Goal: Task Accomplishment & Management: Manage account settings

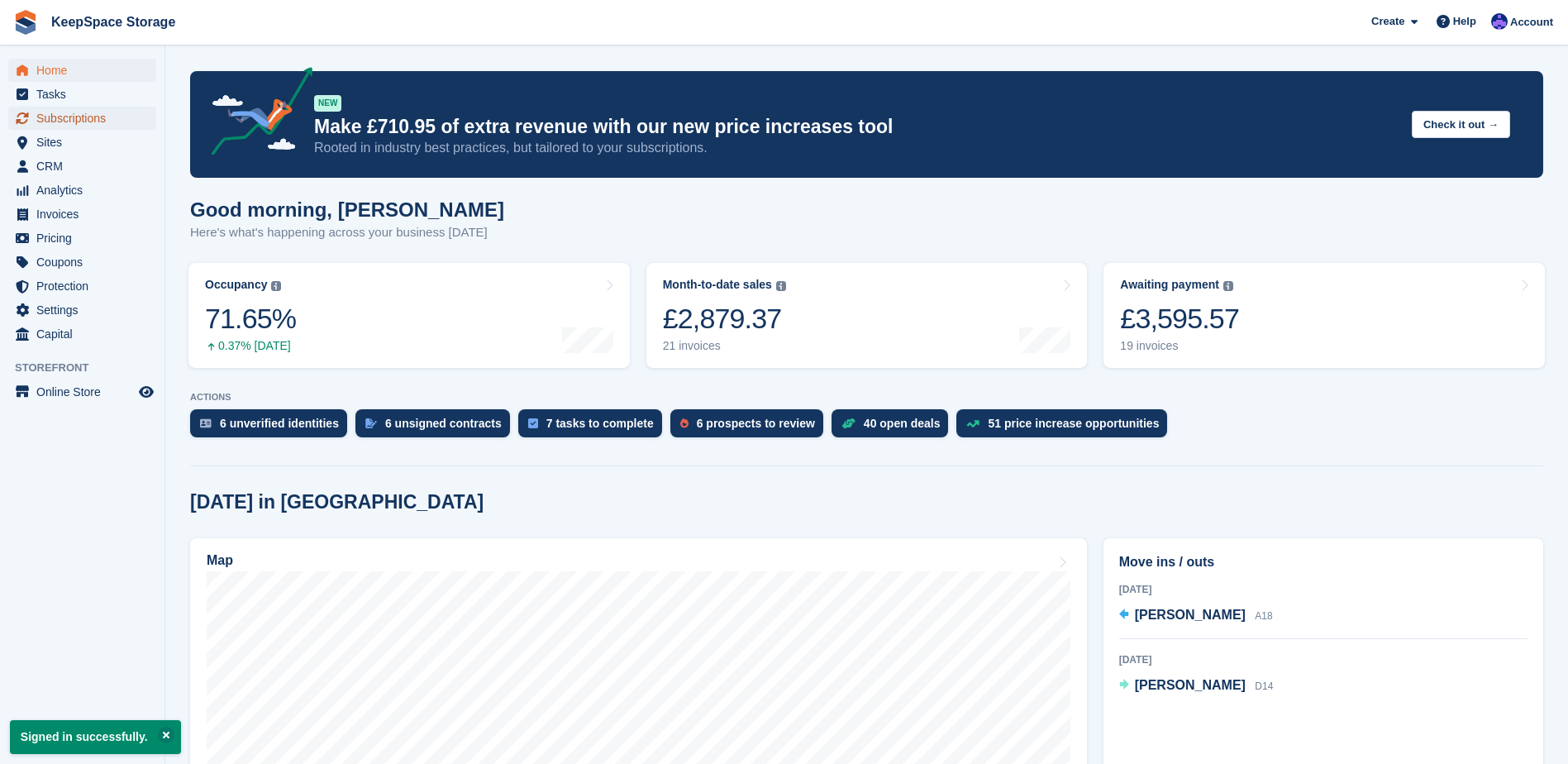
click at [111, 119] on span "Subscriptions" at bounding box center [86, 118] width 99 height 23
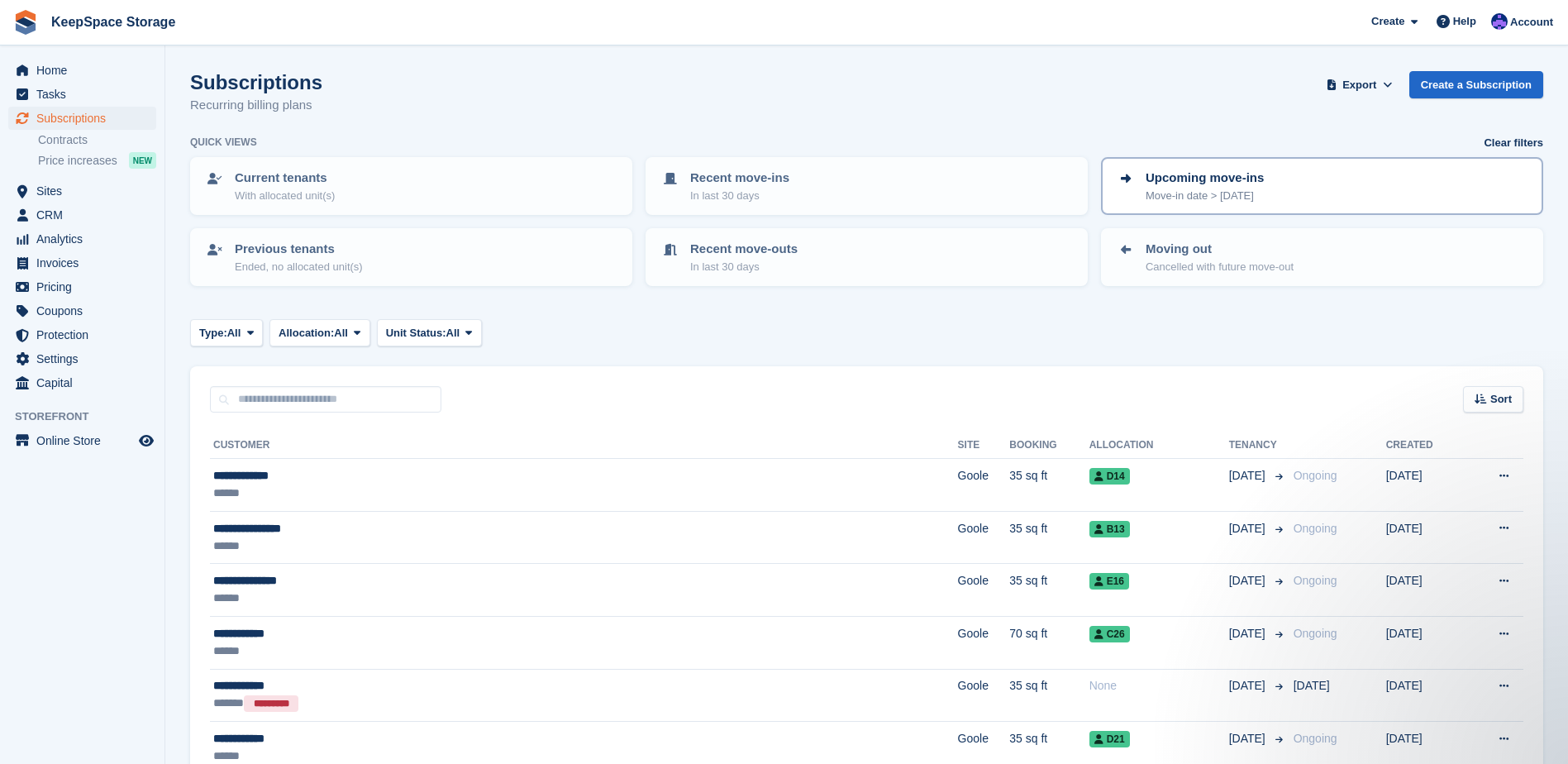
click at [1219, 194] on p "Move-in date > today" at bounding box center [1205, 196] width 118 height 17
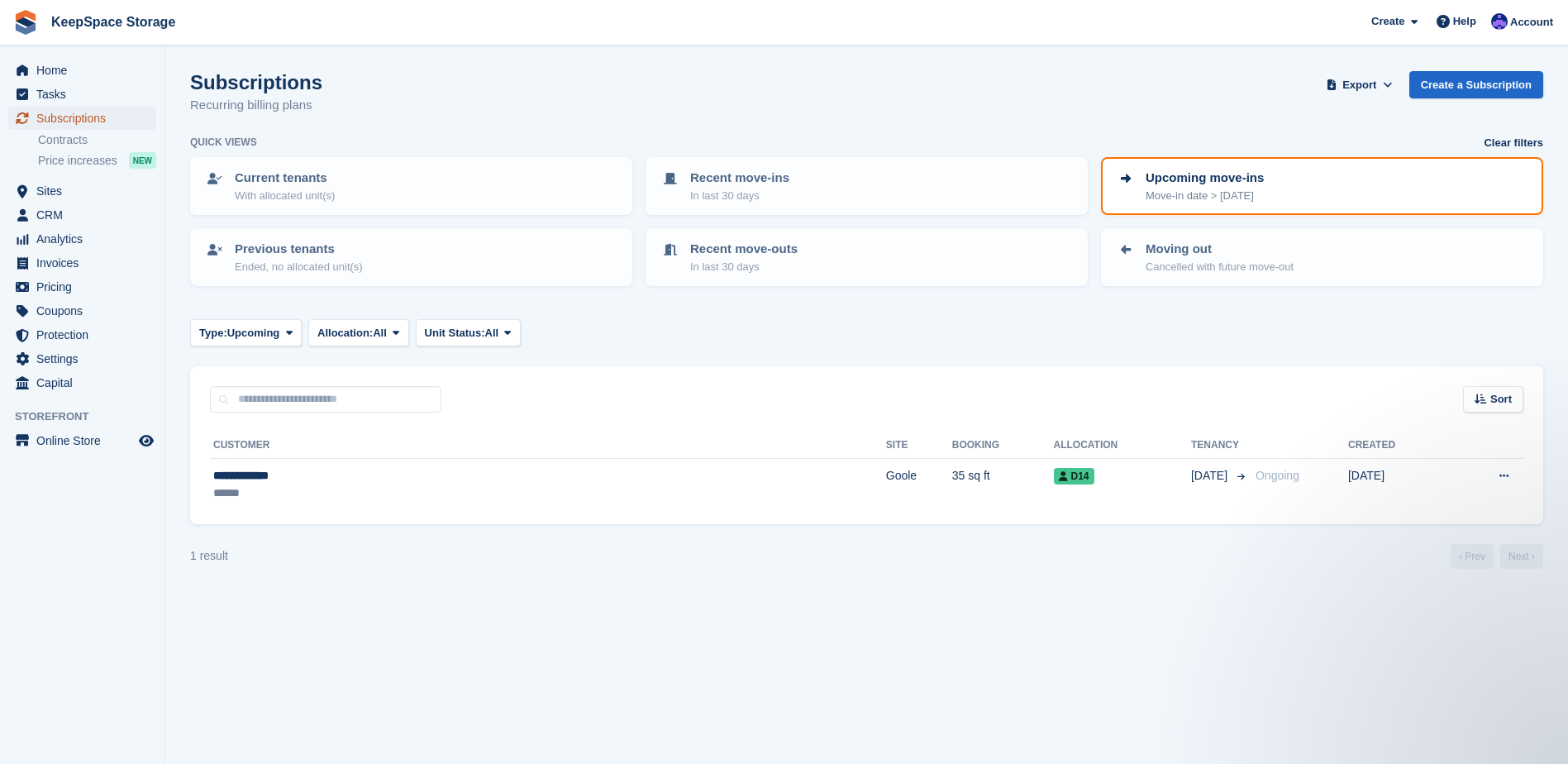
click at [40, 124] on span "Subscriptions" at bounding box center [86, 118] width 99 height 23
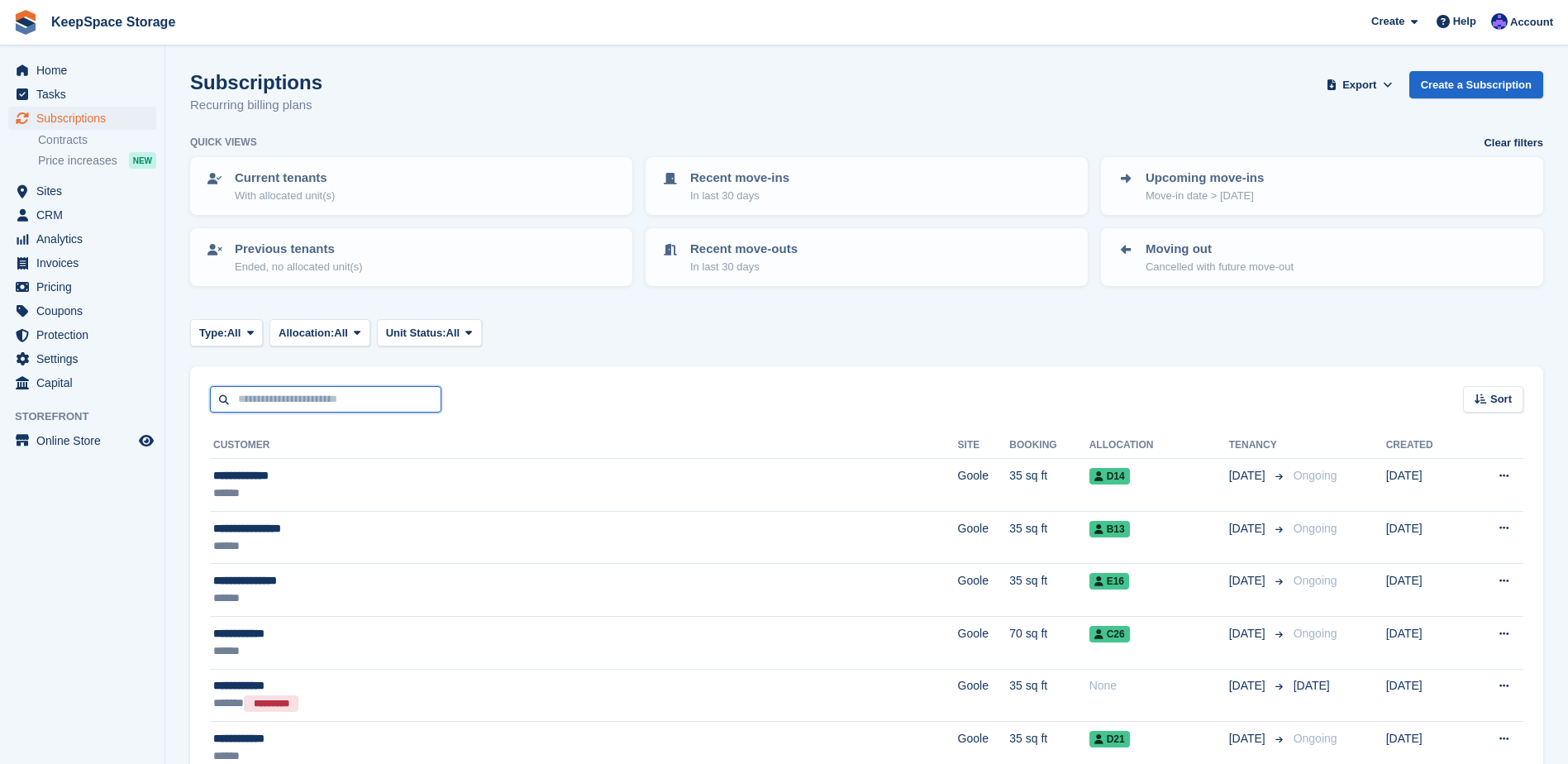
click at [433, 403] on input "text" at bounding box center [325, 399] width 231 height 27
type input "****"
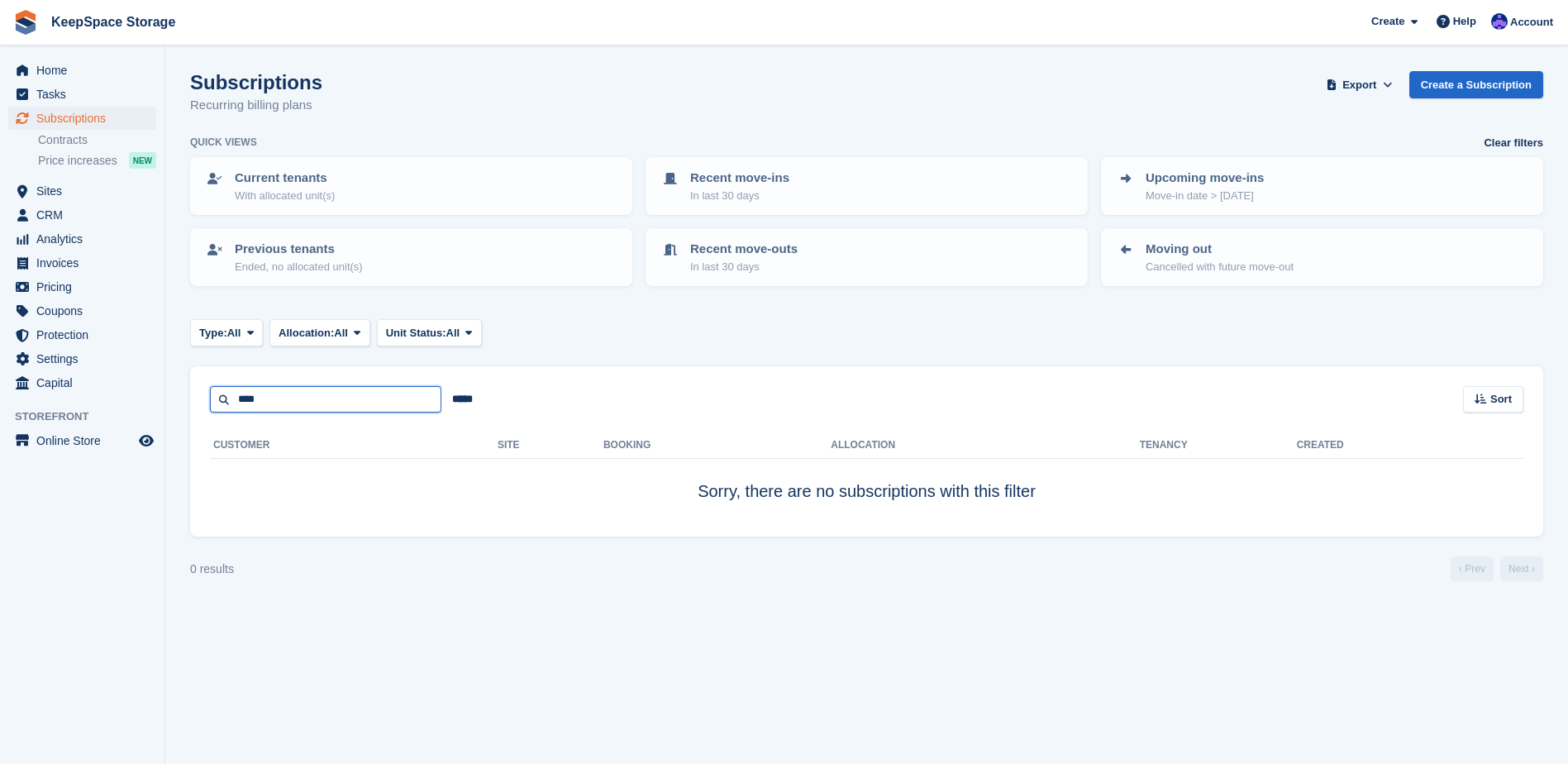
drag, startPoint x: 409, startPoint y: 397, endPoint x: 411, endPoint y: 382, distance: 15.1
click at [408, 391] on input "****" at bounding box center [325, 399] width 231 height 27
type input "******"
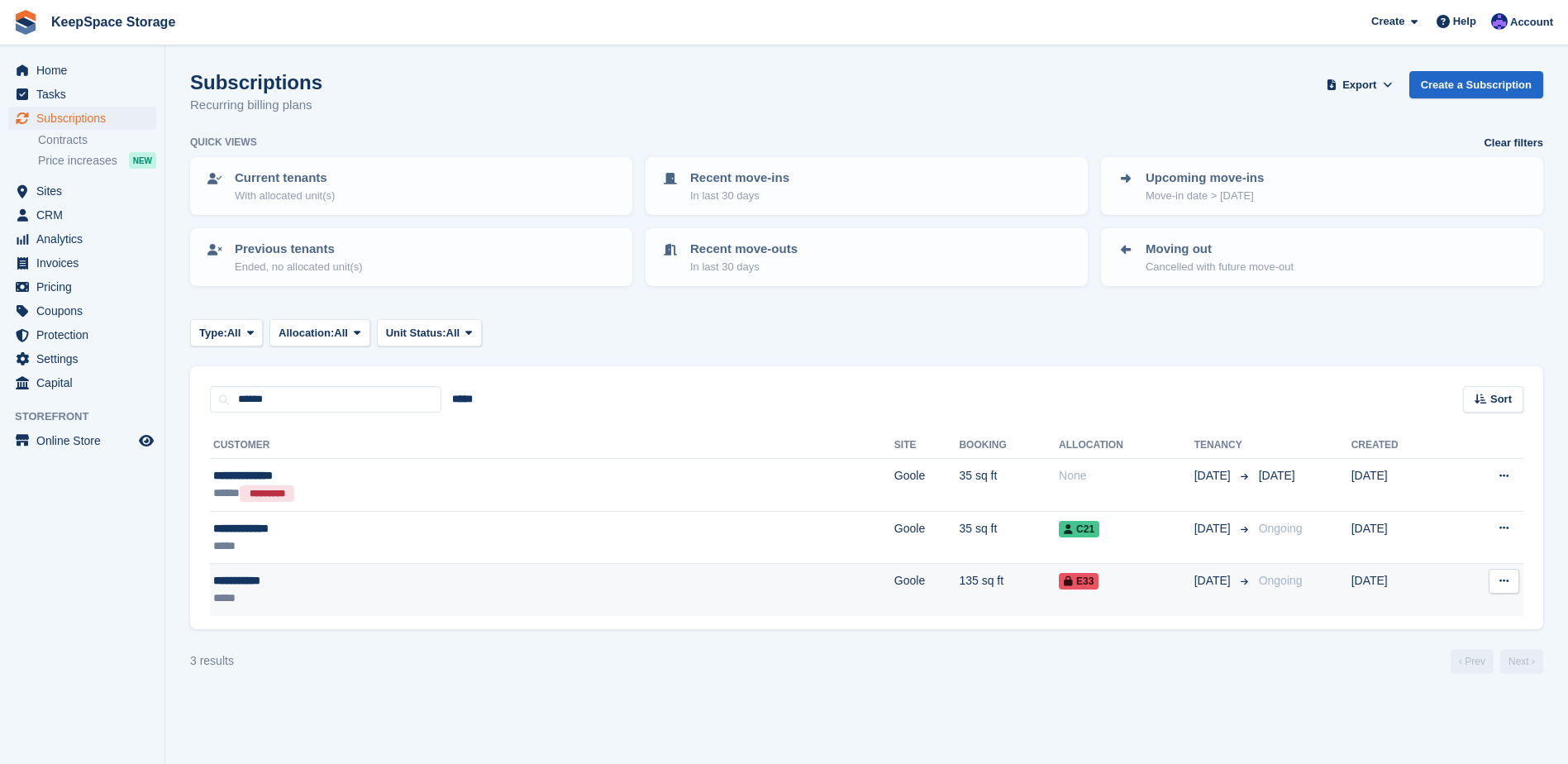
click at [422, 590] on div "*****" at bounding box center [375, 597] width 322 height 18
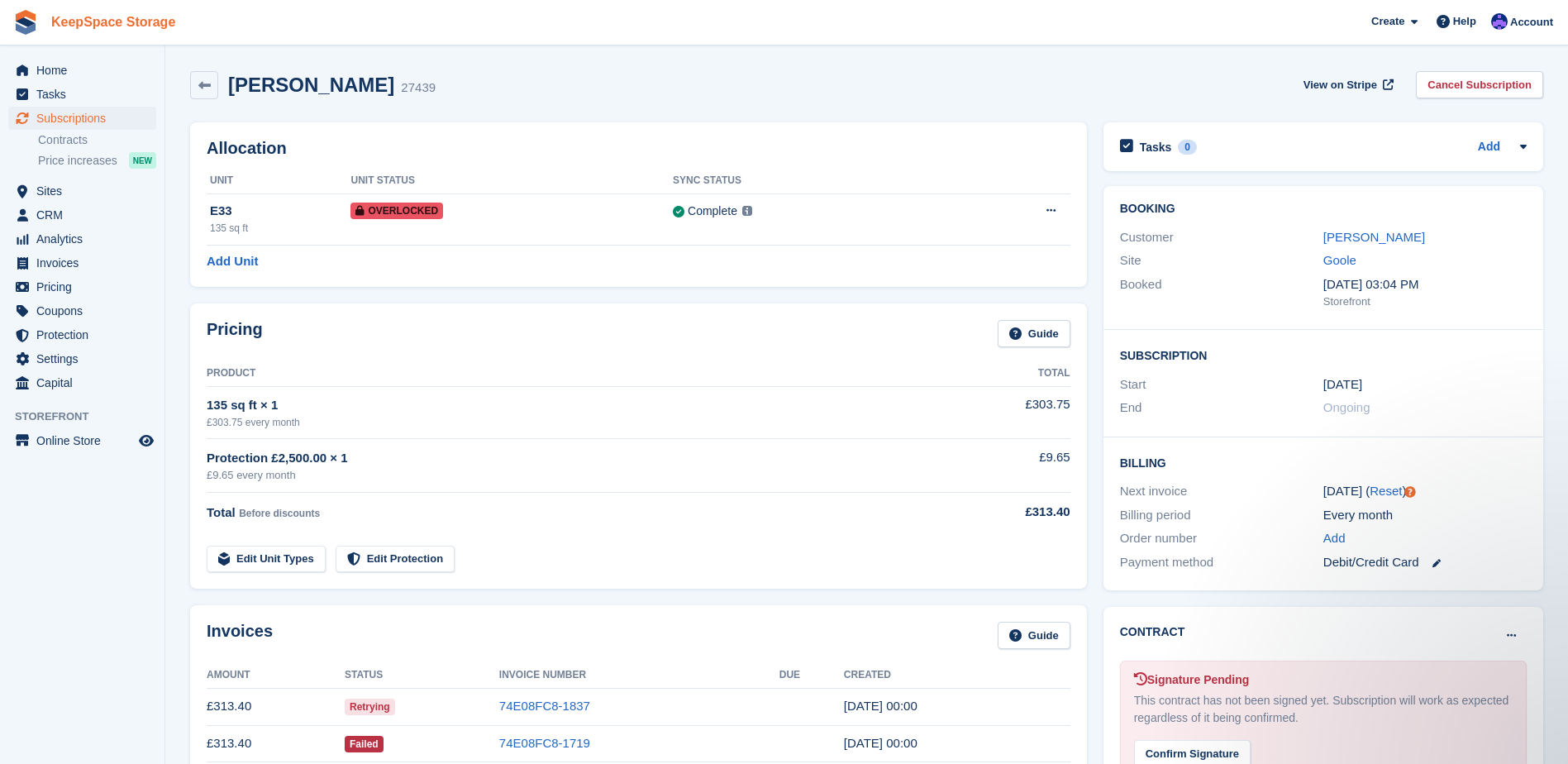
click at [120, 21] on link "KeepSpace Storage" at bounding box center [113, 22] width 138 height 27
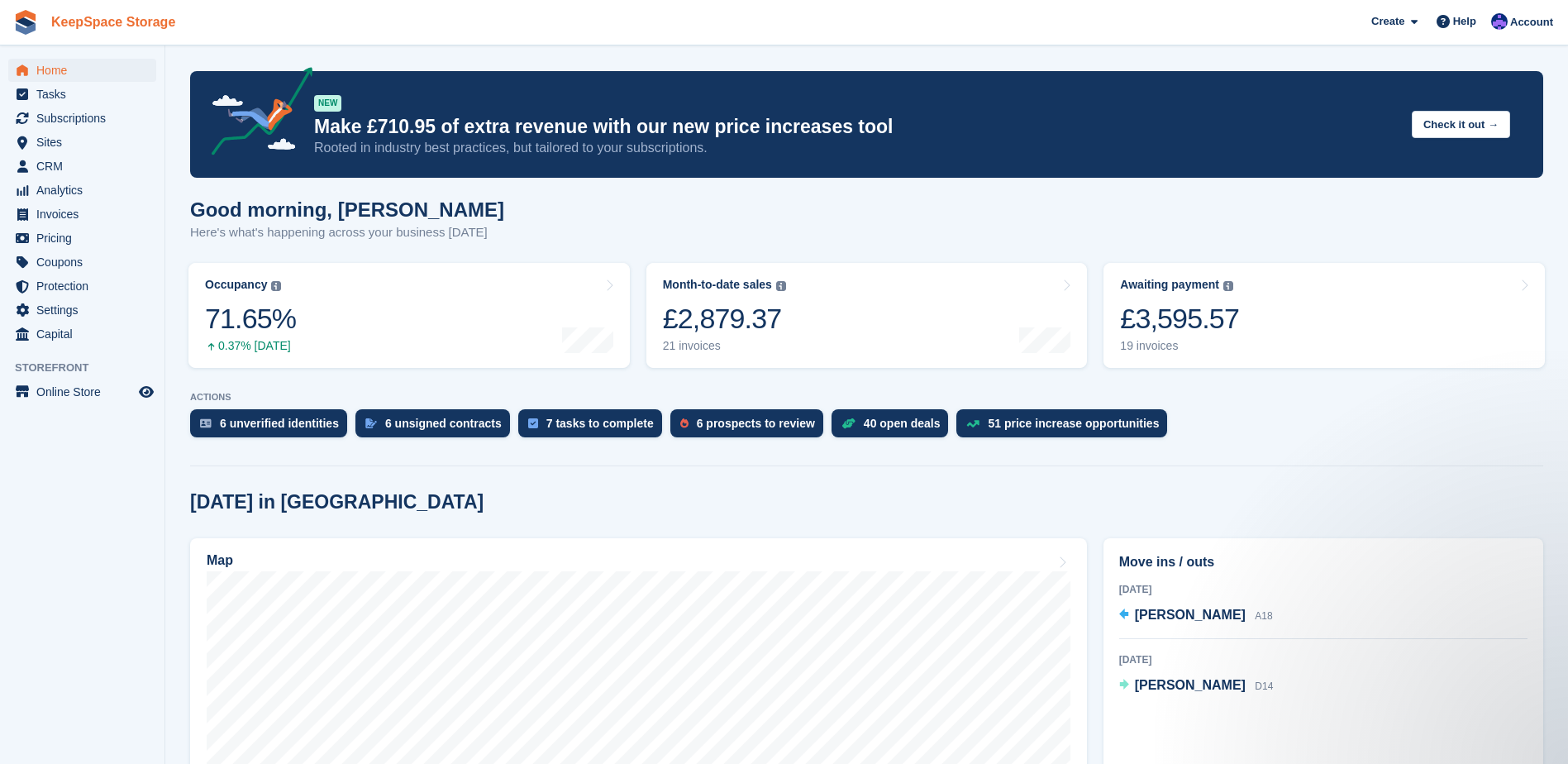
click at [78, 24] on link "KeepSpace Storage" at bounding box center [113, 22] width 138 height 27
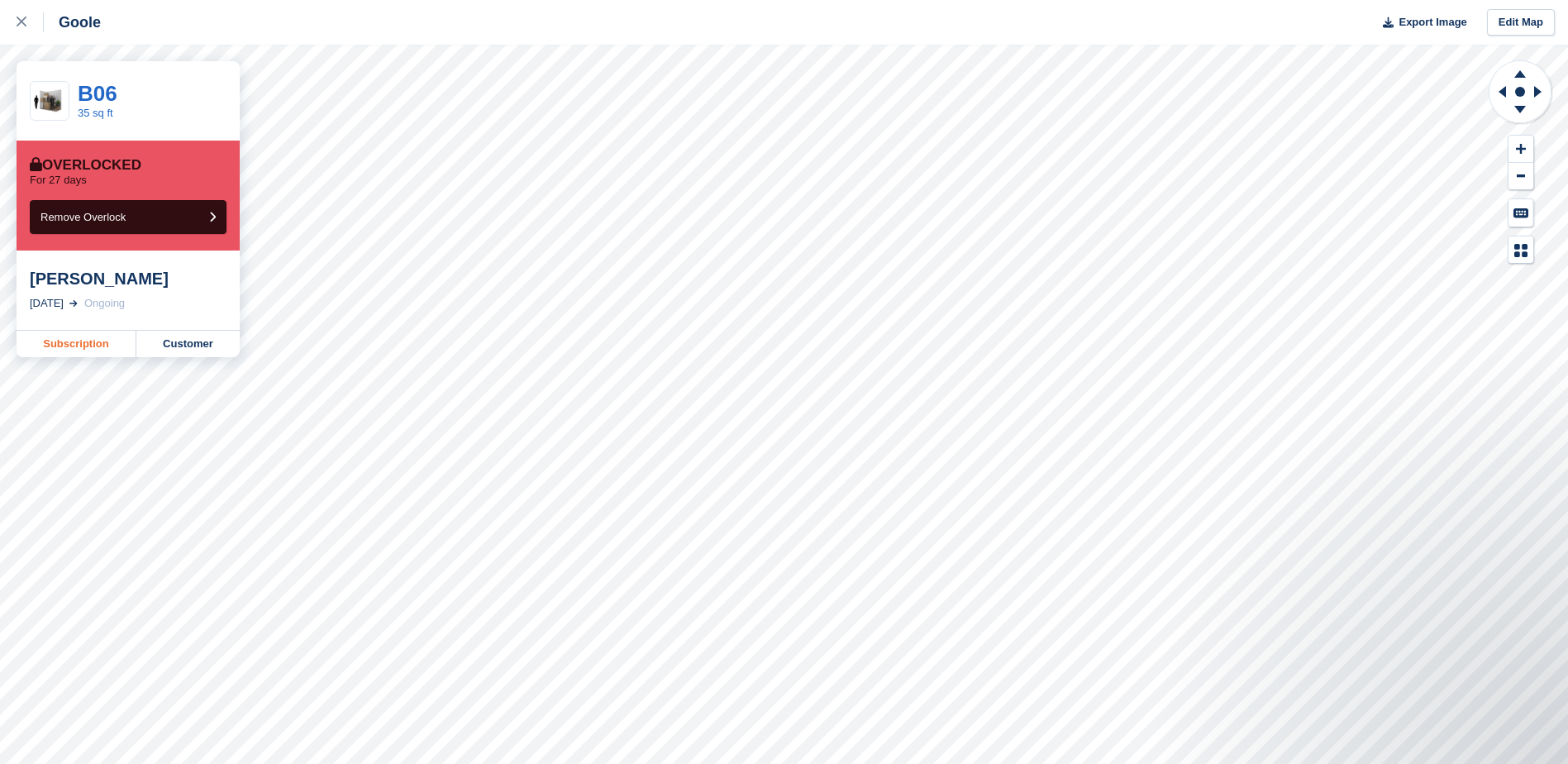
click at [72, 348] on link "Subscription" at bounding box center [77, 344] width 120 height 26
click at [14, 23] on link at bounding box center [22, 22] width 44 height 45
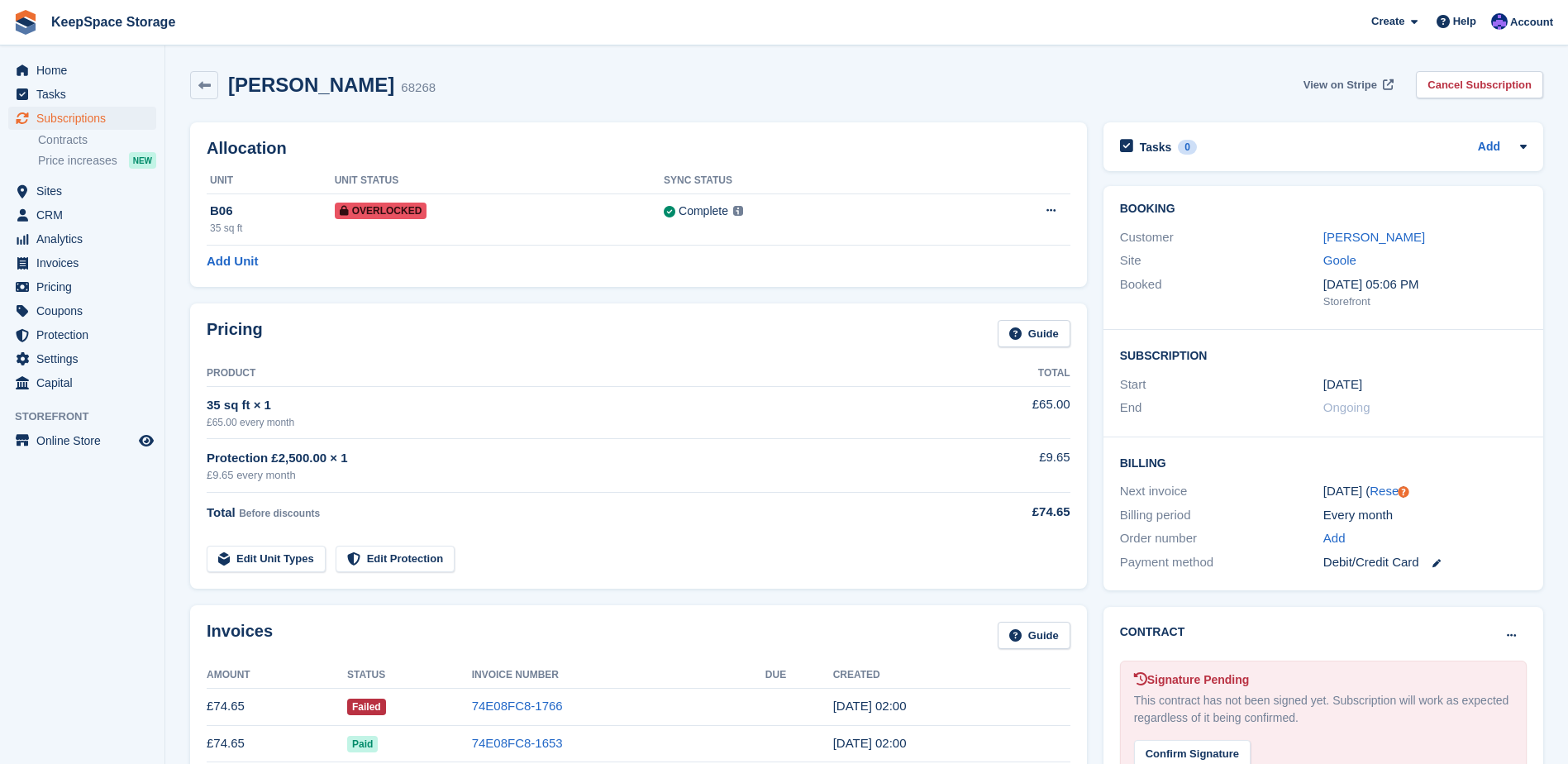
click at [1320, 83] on span "View on Stripe" at bounding box center [1340, 85] width 74 height 17
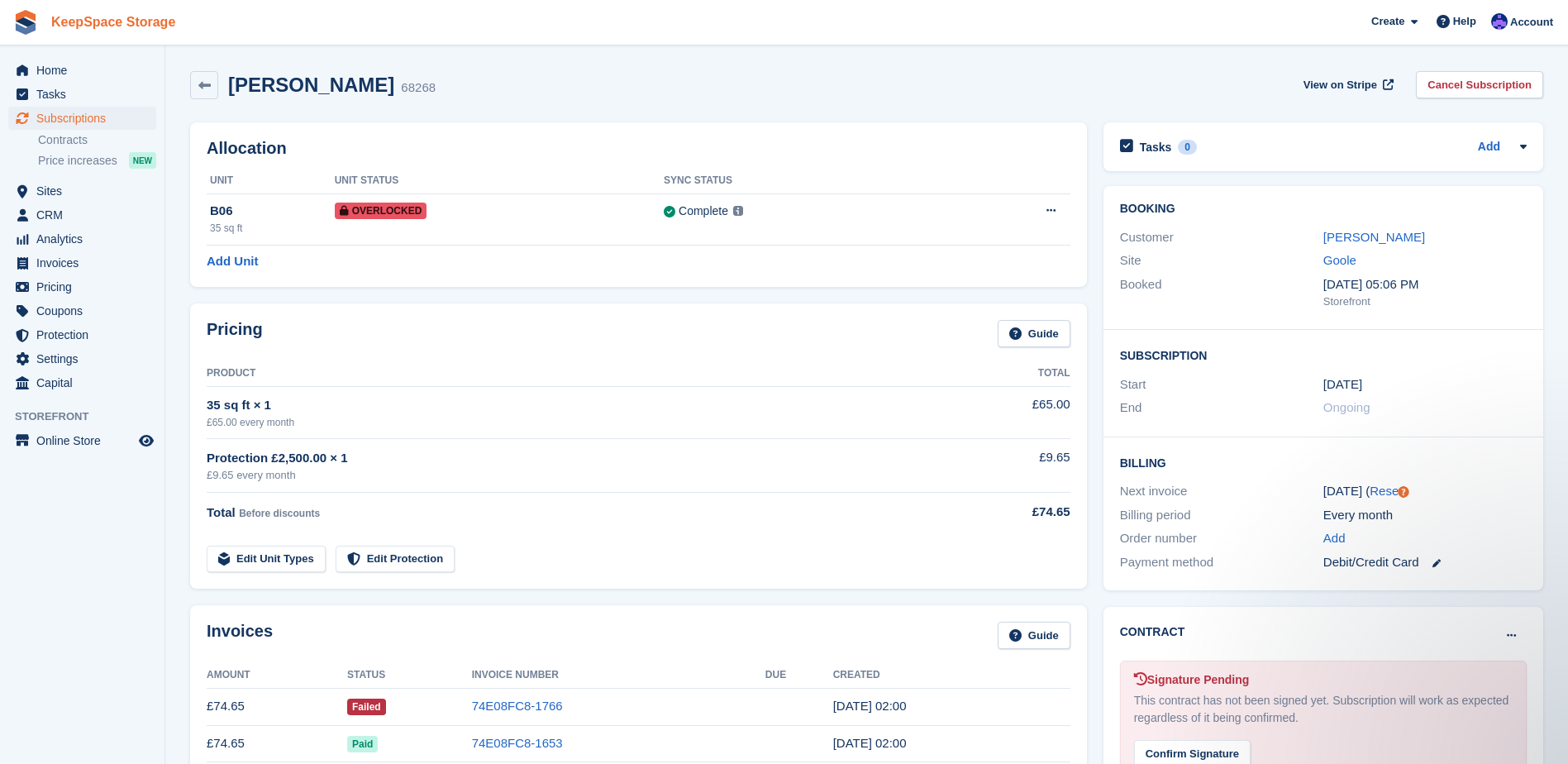
click at [123, 22] on link "KeepSpace Storage" at bounding box center [113, 22] width 138 height 27
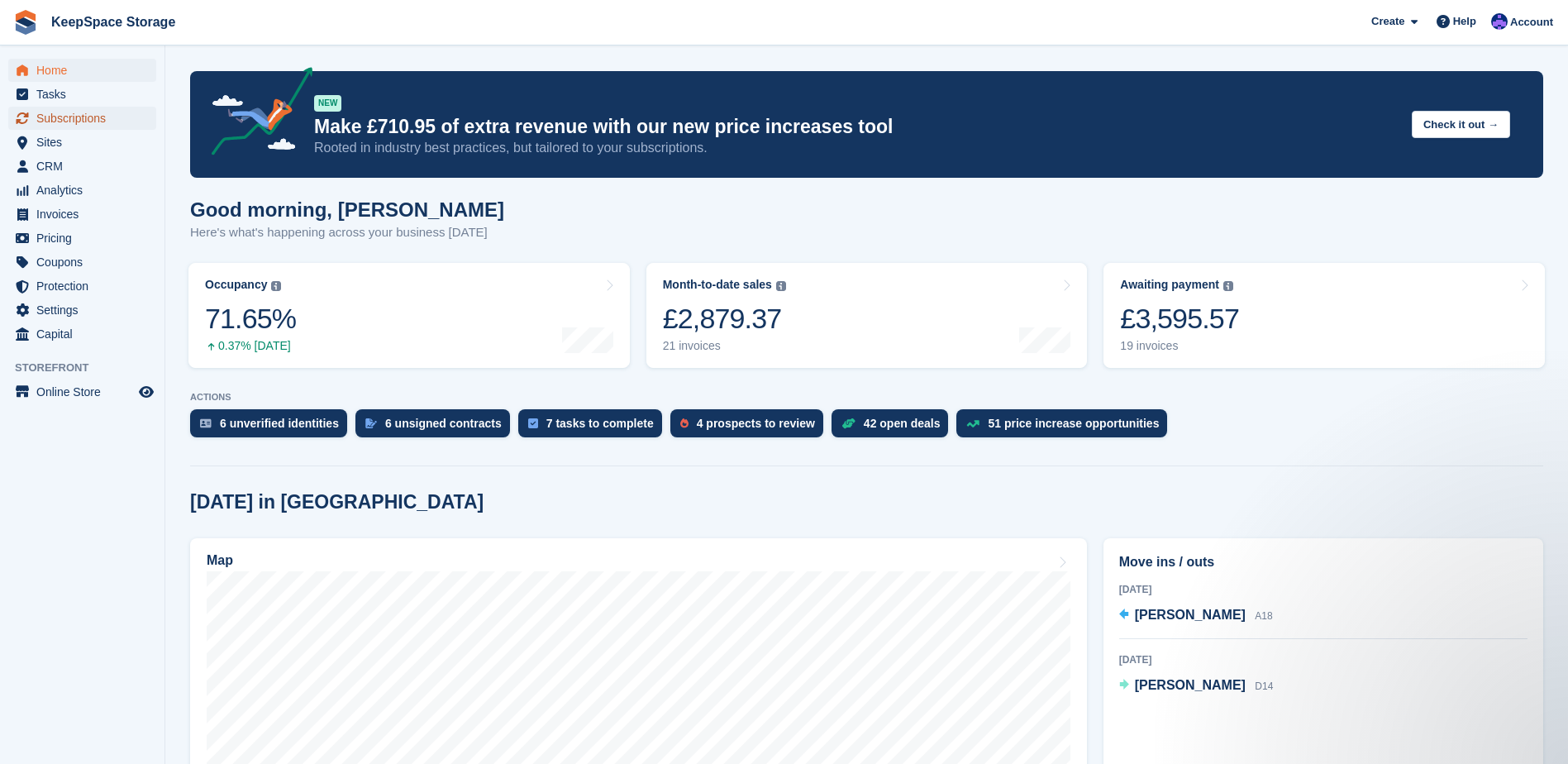
click at [98, 108] on span "Subscriptions" at bounding box center [86, 118] width 99 height 23
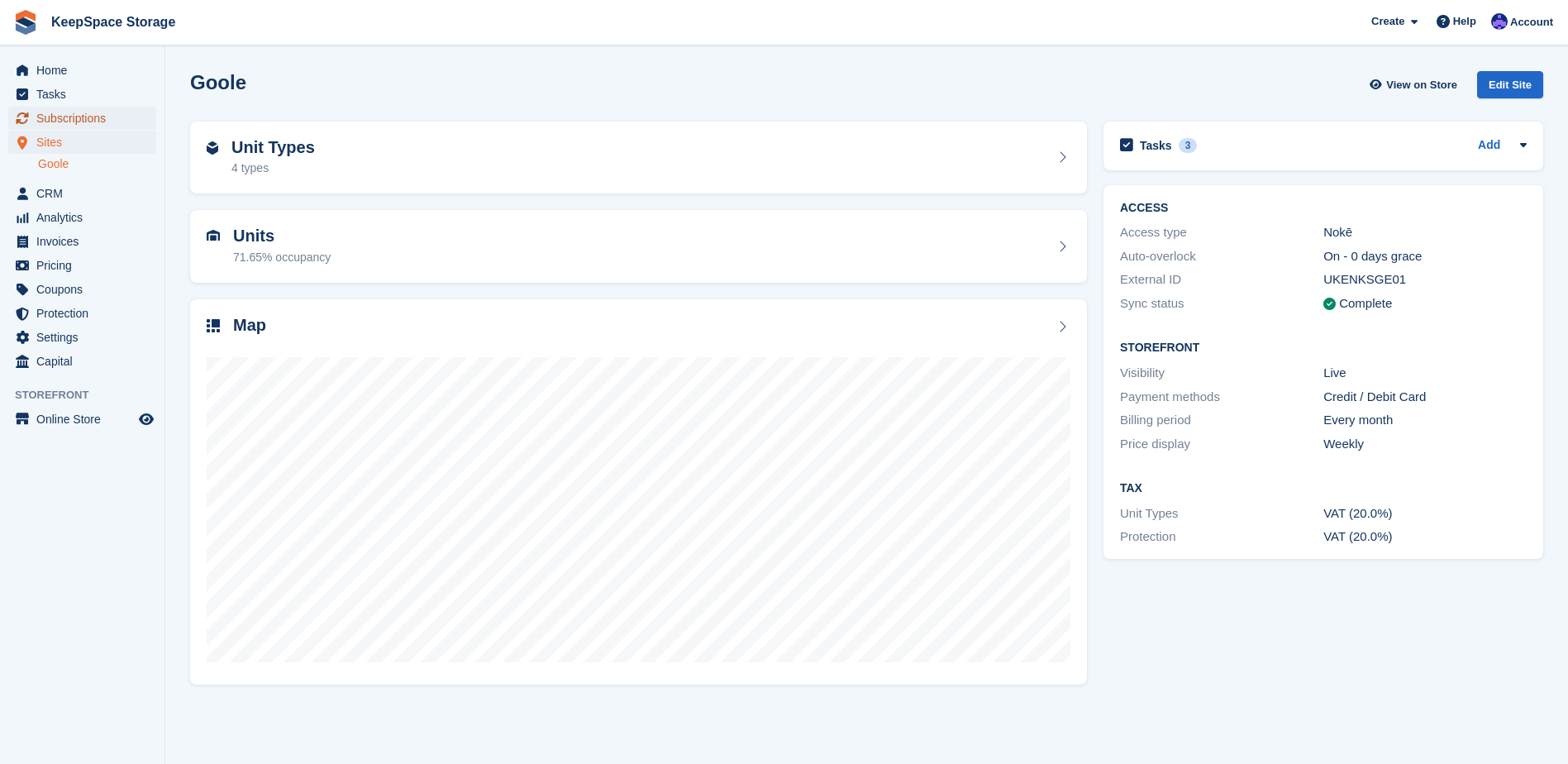
click at [95, 117] on span "Subscriptions" at bounding box center [86, 118] width 99 height 23
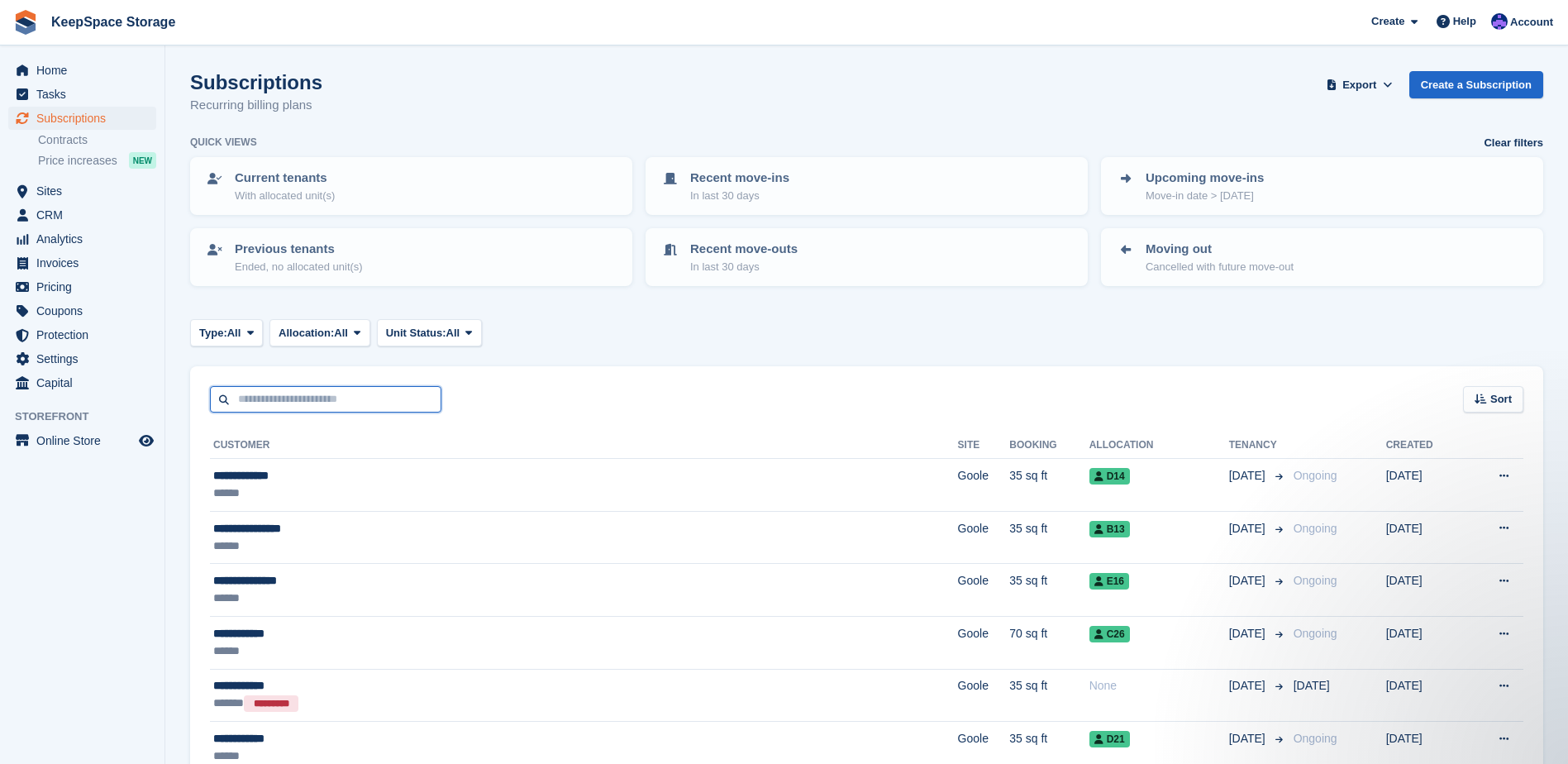
click at [317, 398] on input "text" at bounding box center [325, 399] width 231 height 27
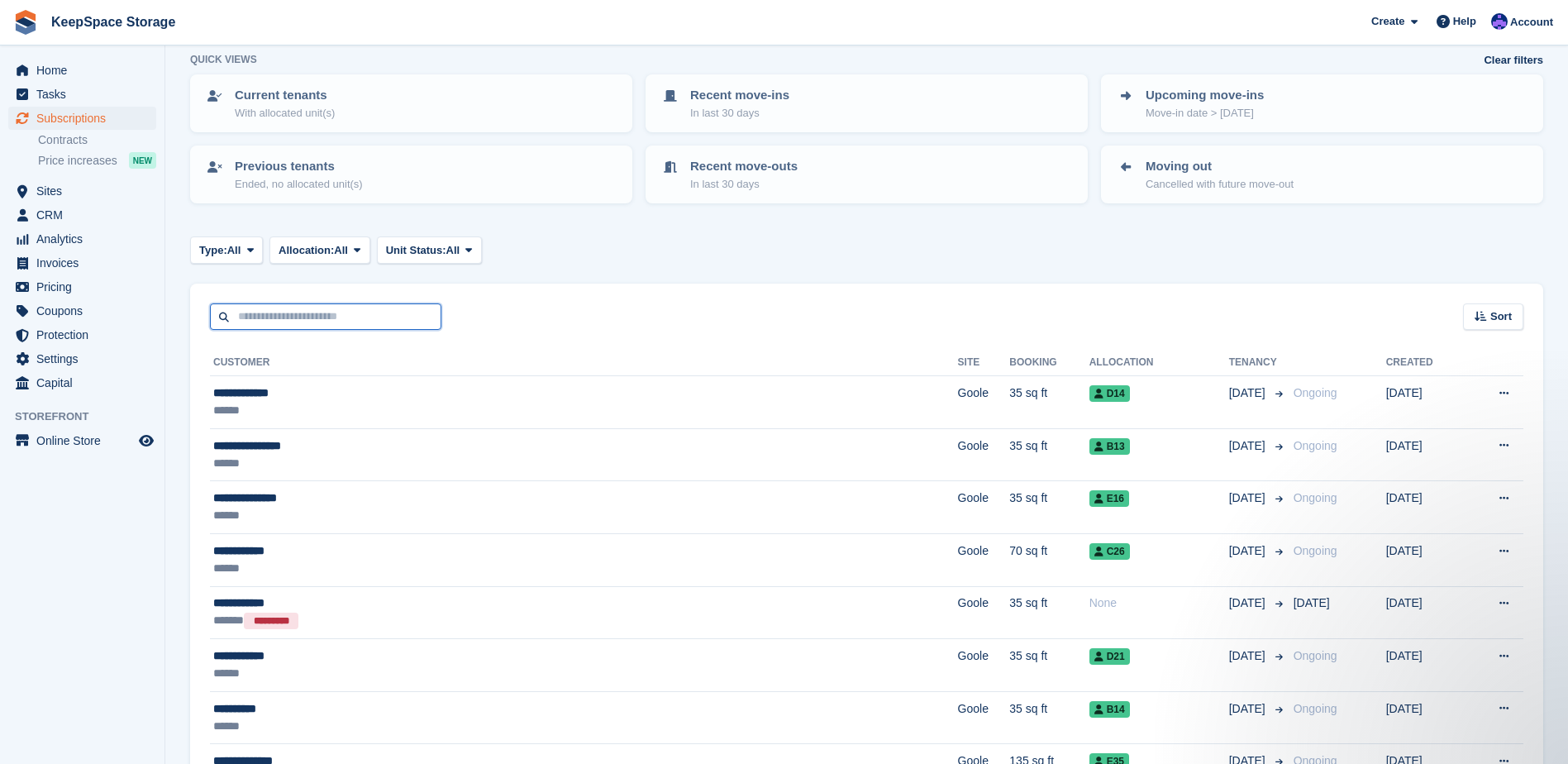
scroll to position [413, 0]
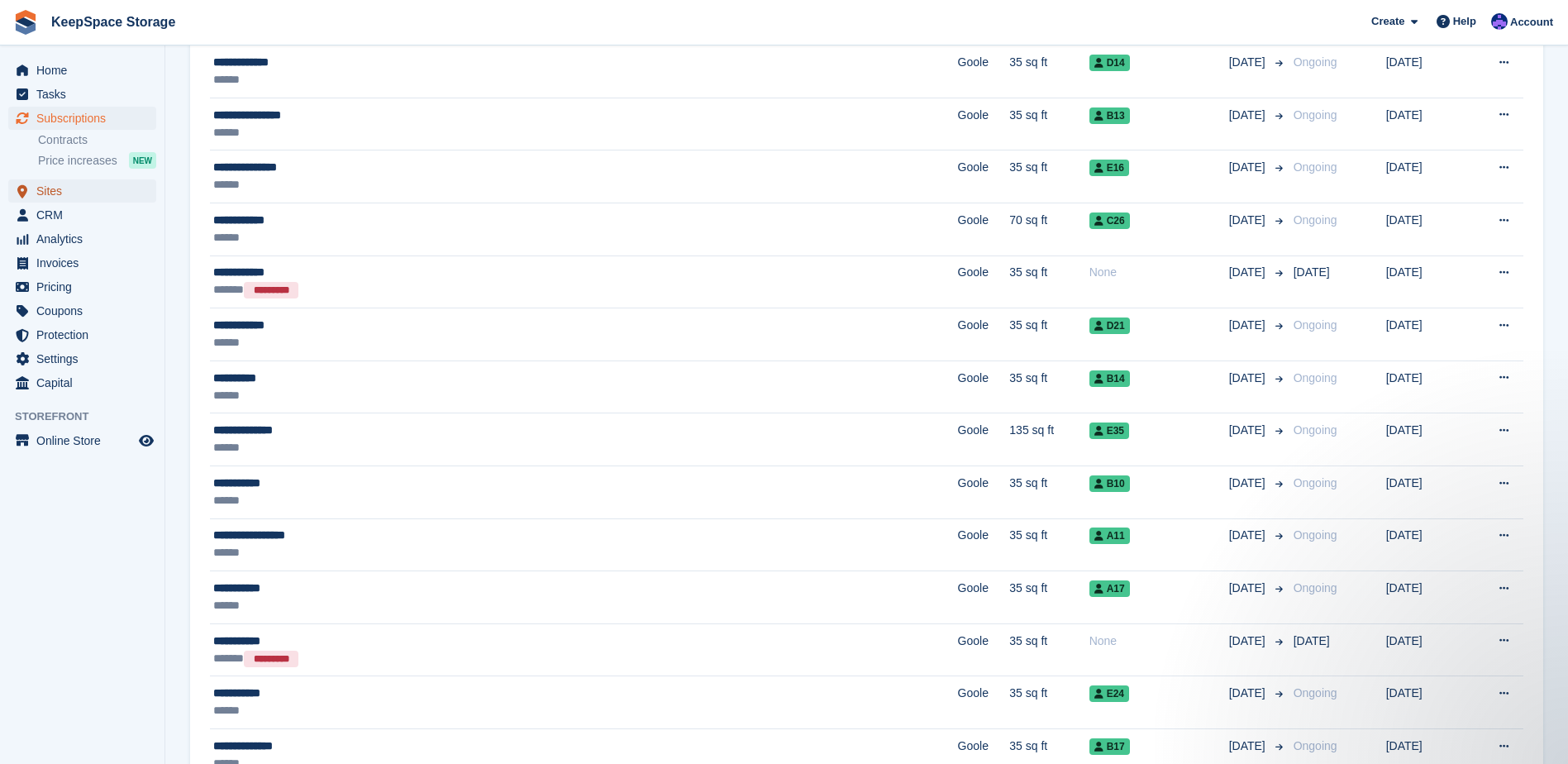
click at [76, 187] on span "Sites" at bounding box center [86, 191] width 99 height 23
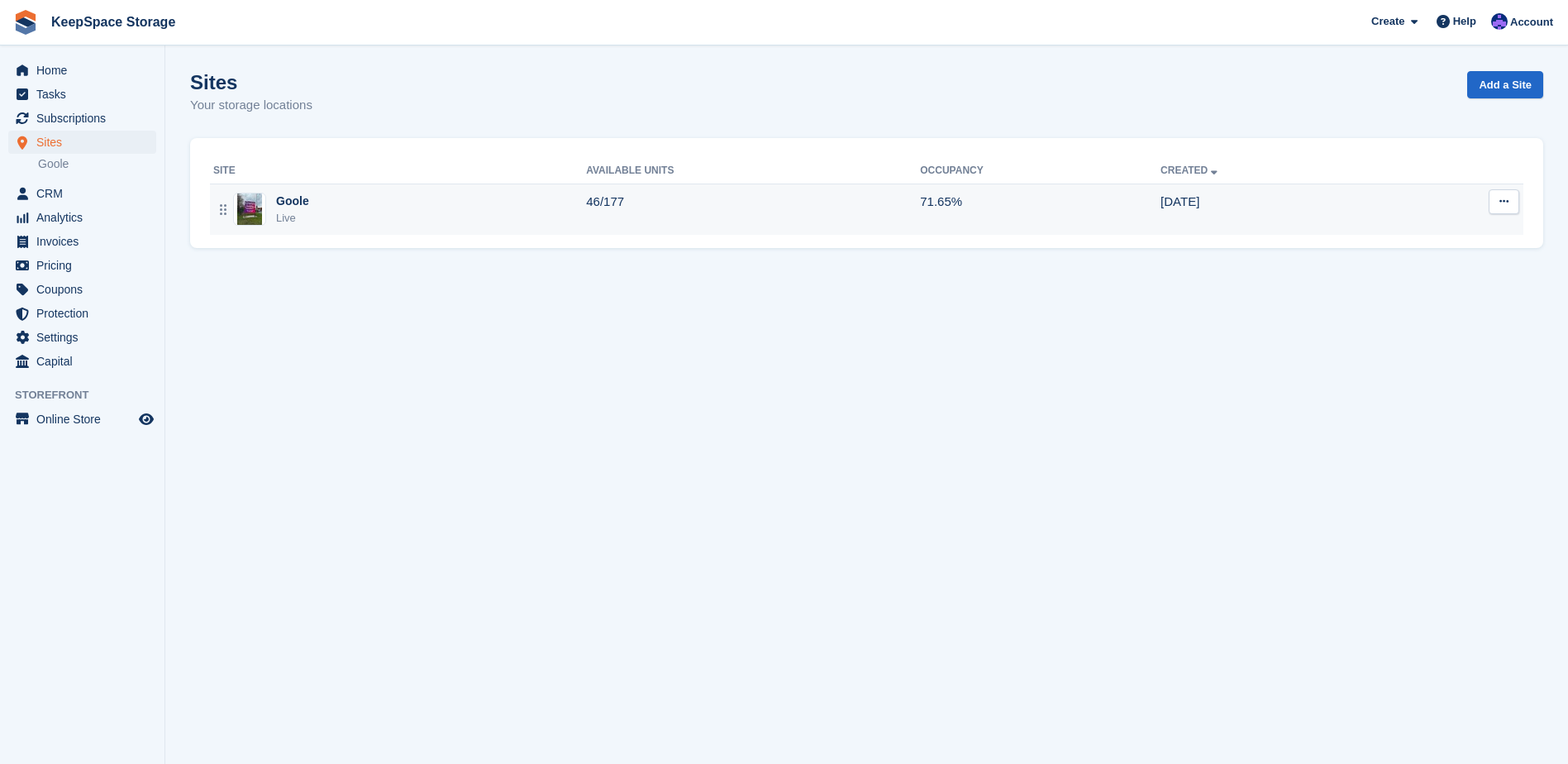
click at [374, 195] on div "Goole Live" at bounding box center [400, 210] width 373 height 34
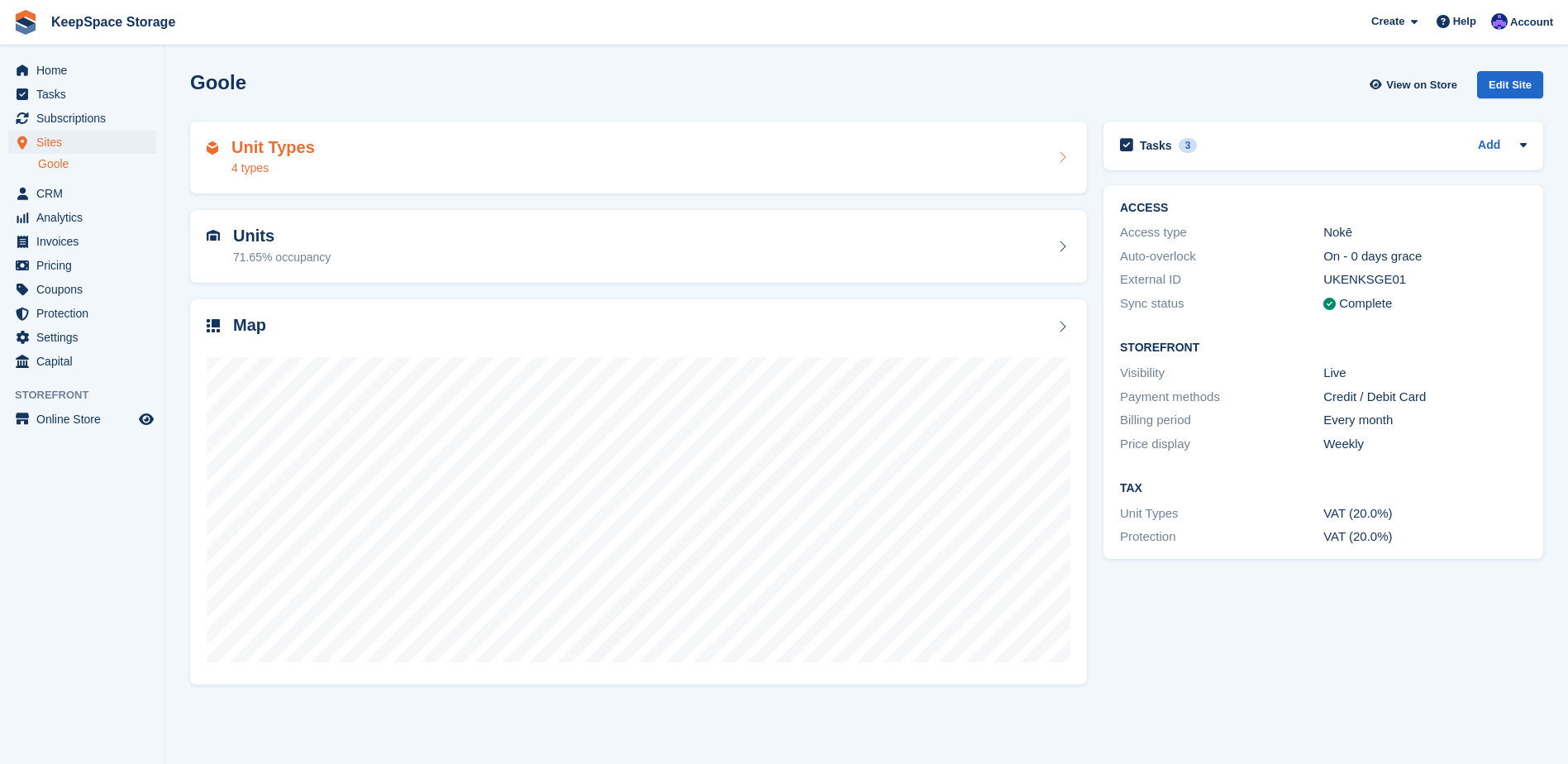
click at [426, 177] on div "Unit Types 4 types" at bounding box center [639, 158] width 897 height 73
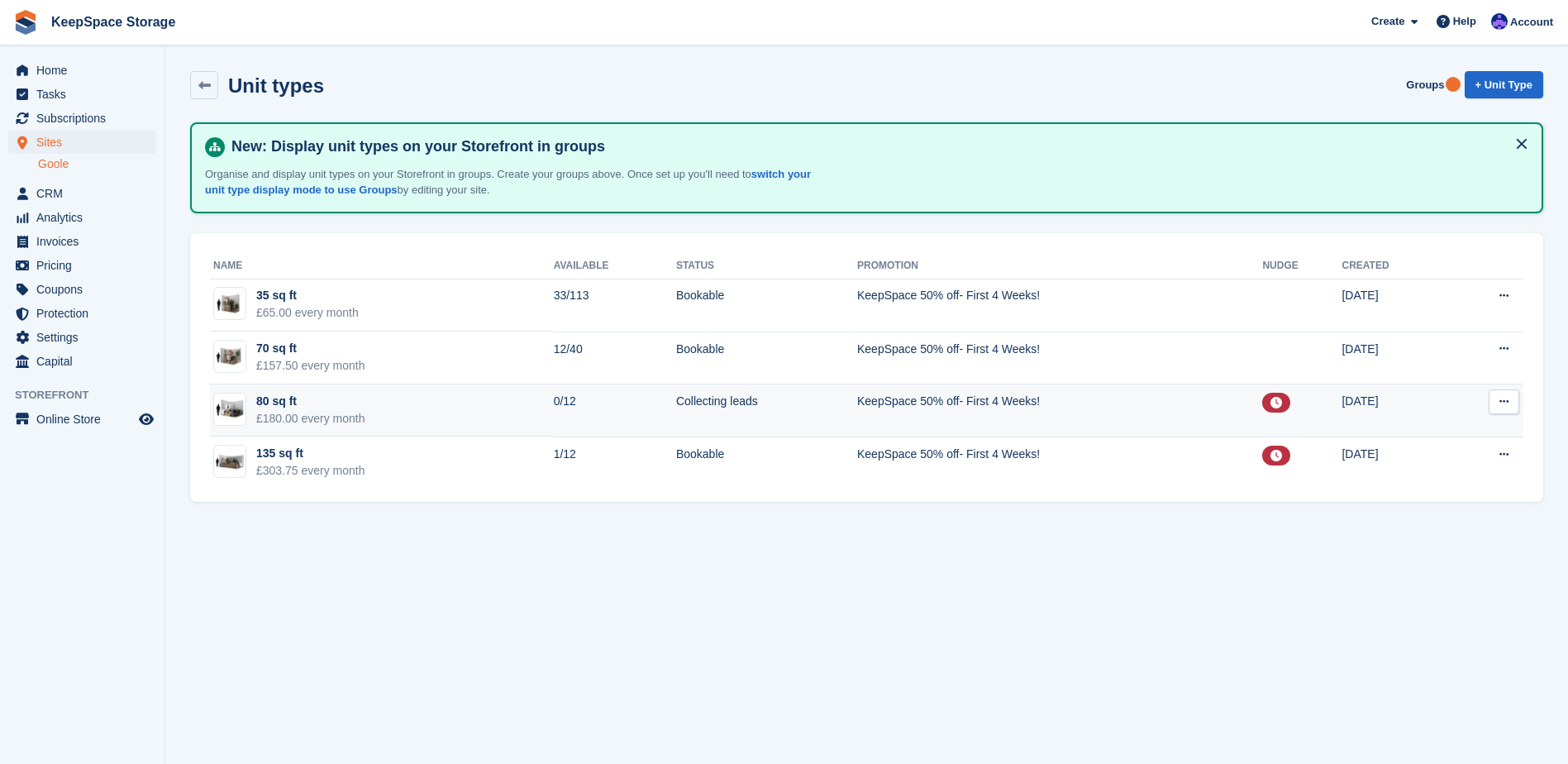
click at [482, 402] on td "80 sq ft £180.00 every month" at bounding box center [381, 410] width 344 height 52
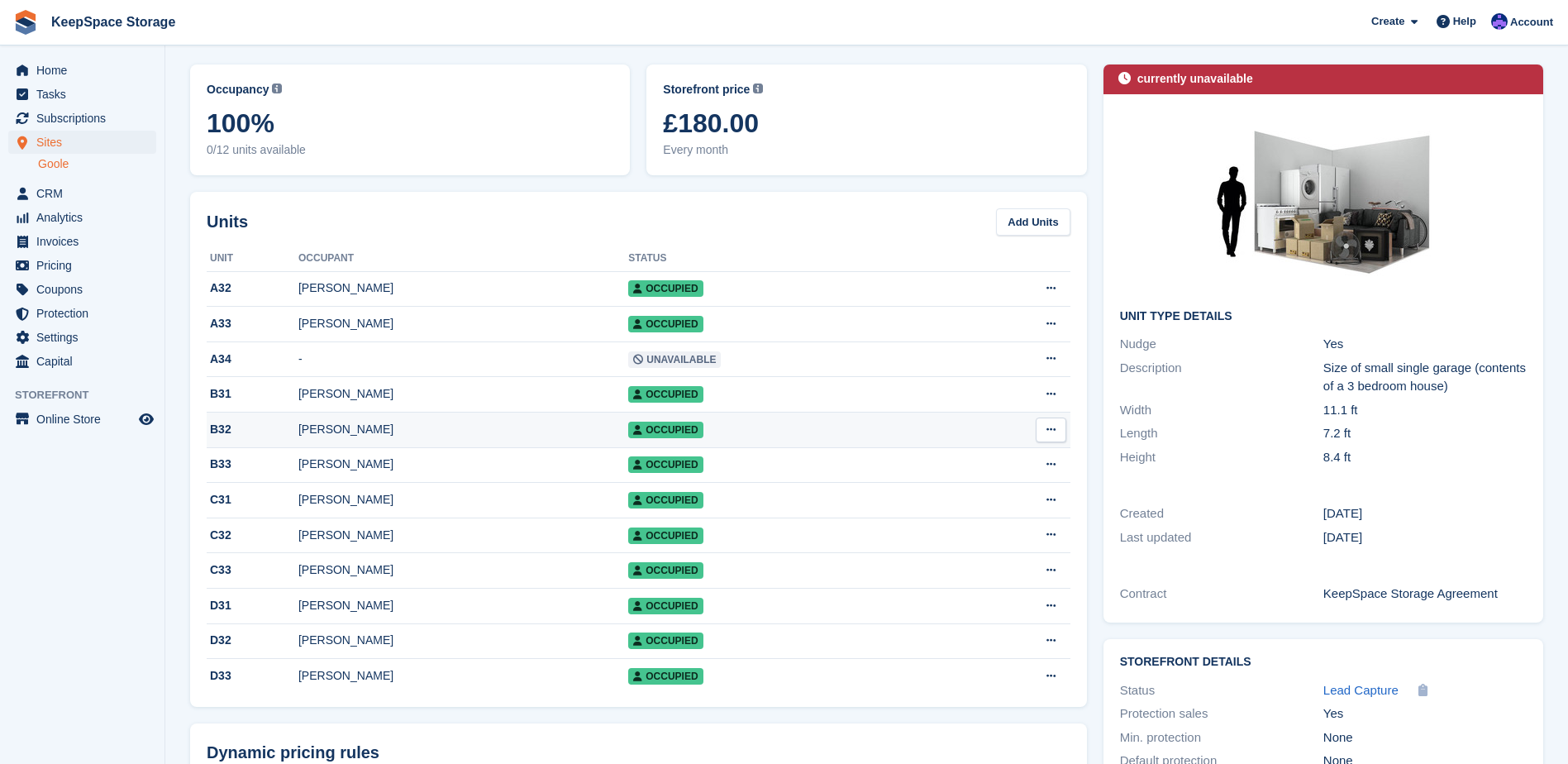
scroll to position [82, 0]
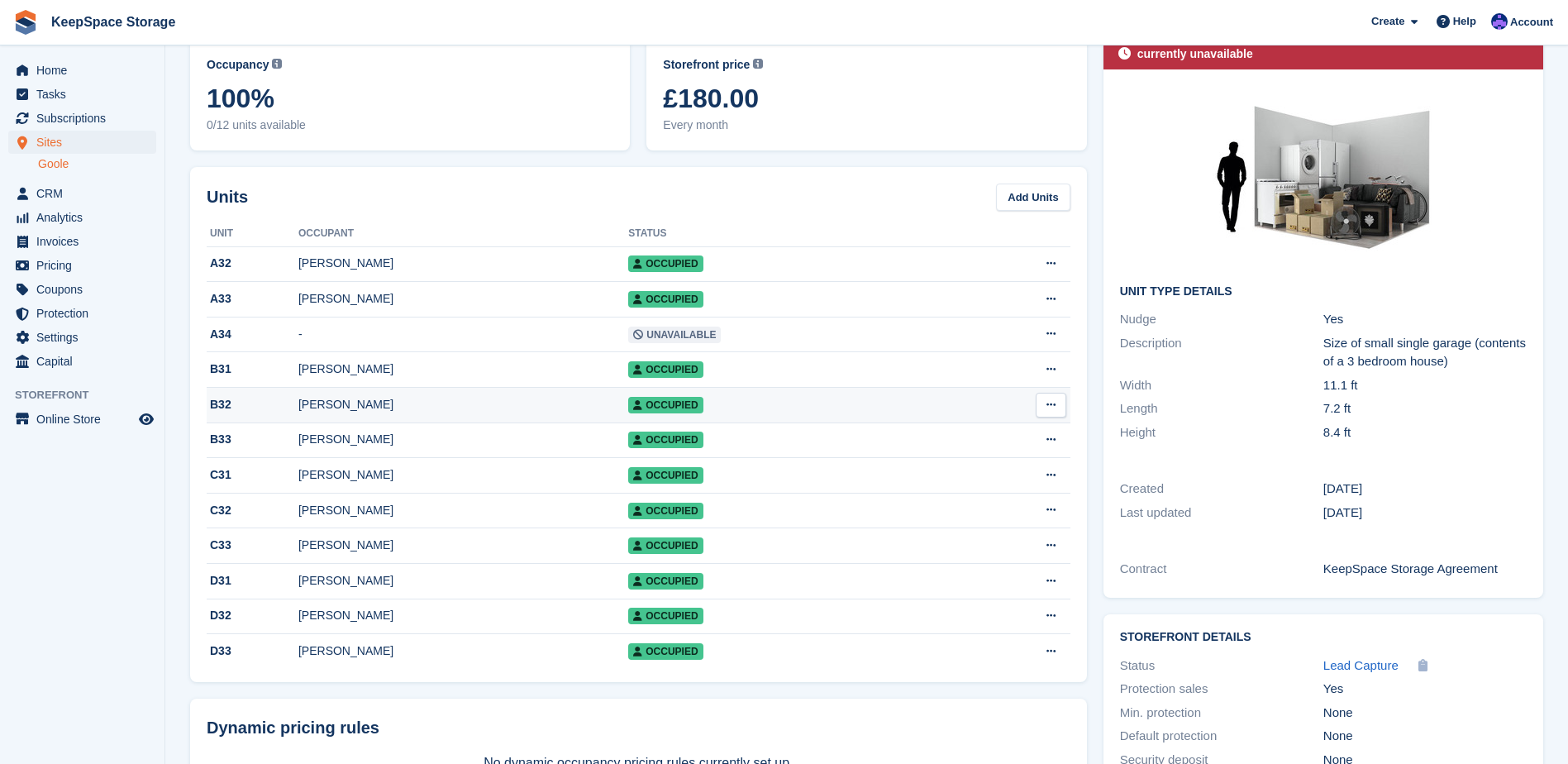
click at [432, 412] on div "[PERSON_NAME]" at bounding box center [464, 404] width 330 height 18
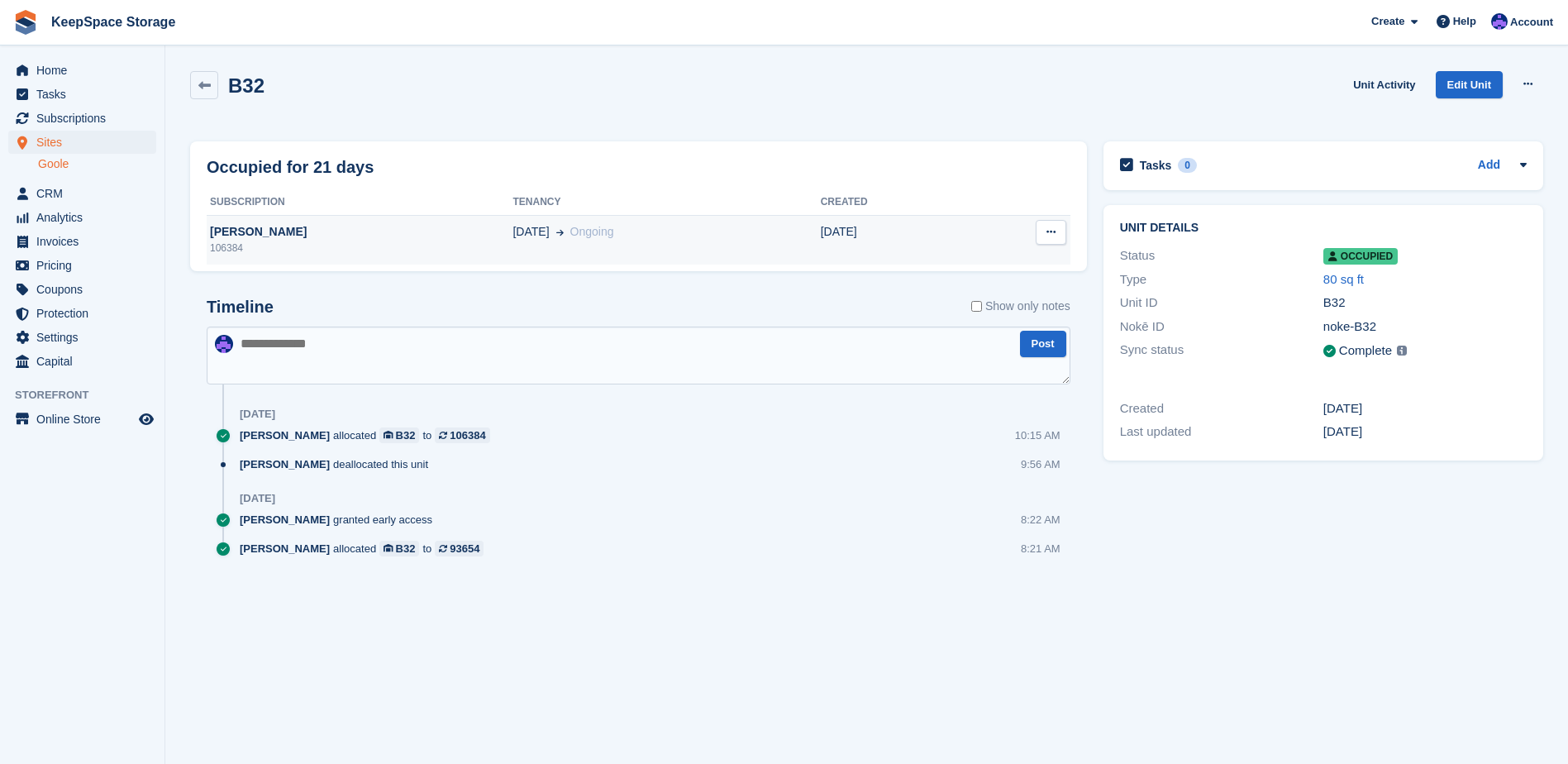
click at [257, 234] on div "[PERSON_NAME]" at bounding box center [360, 231] width 306 height 18
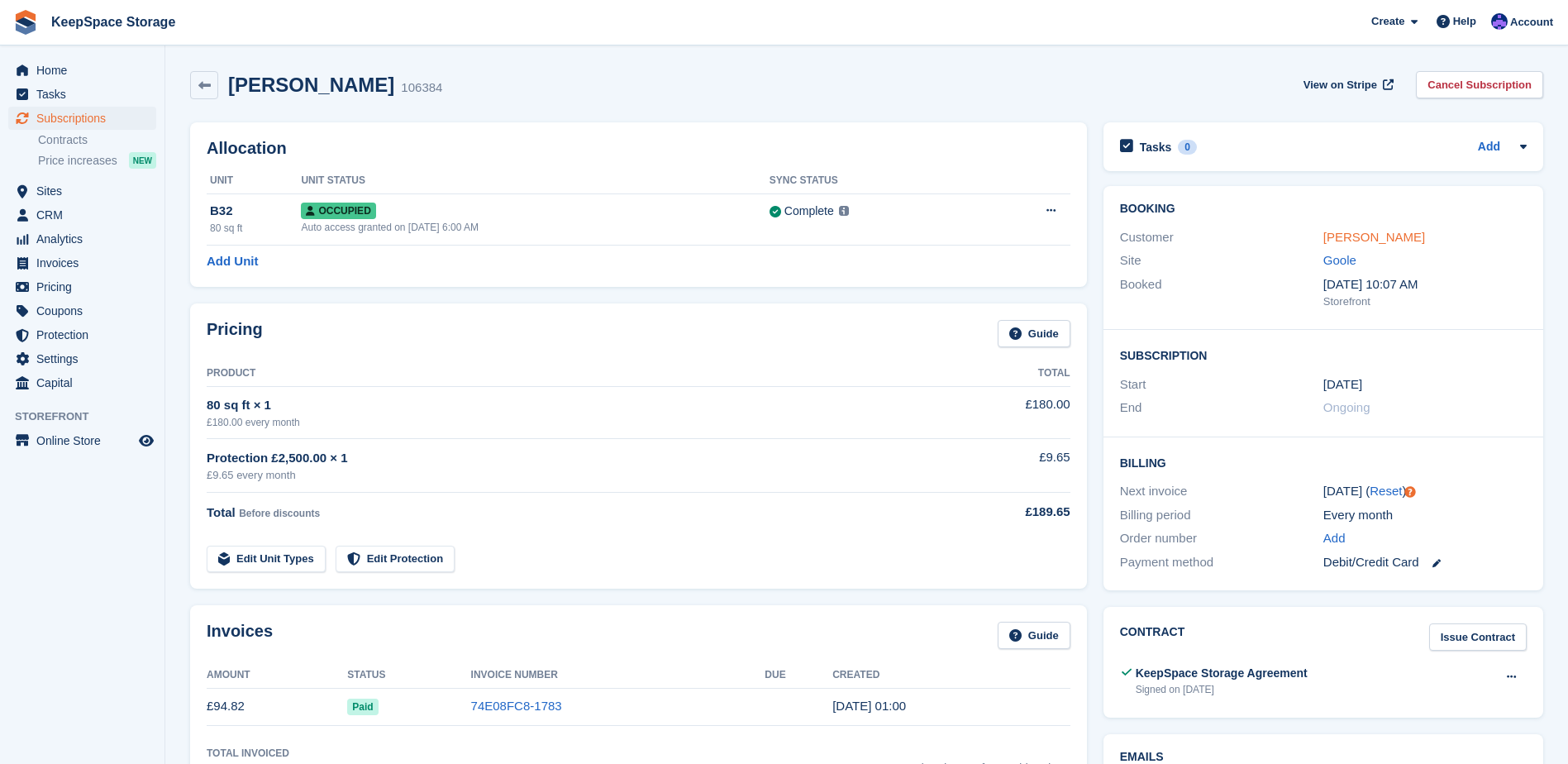
click at [1402, 240] on link "[PERSON_NAME]" at bounding box center [1374, 236] width 102 height 14
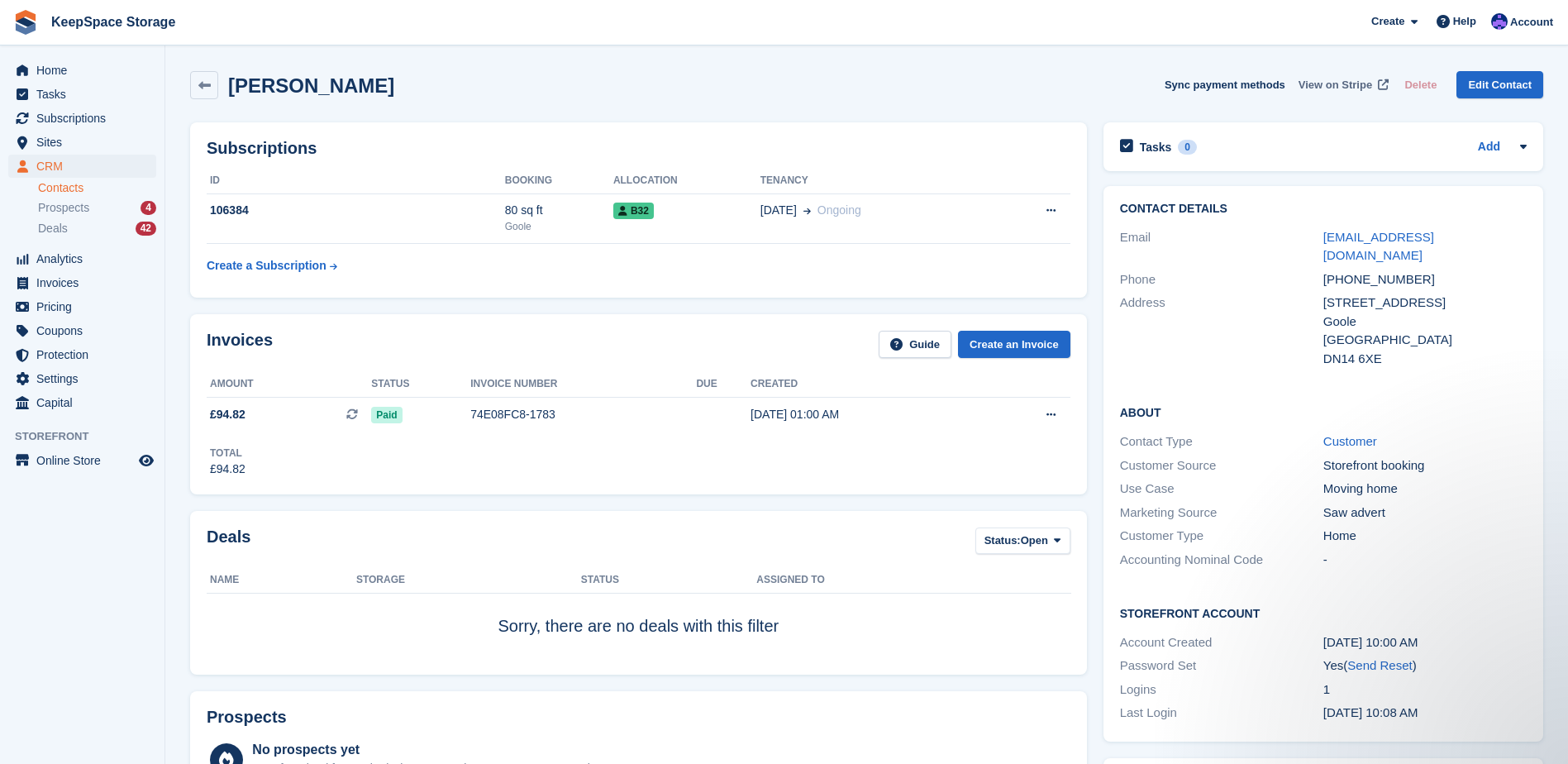
click at [1337, 81] on span "View on Stripe" at bounding box center [1336, 85] width 74 height 17
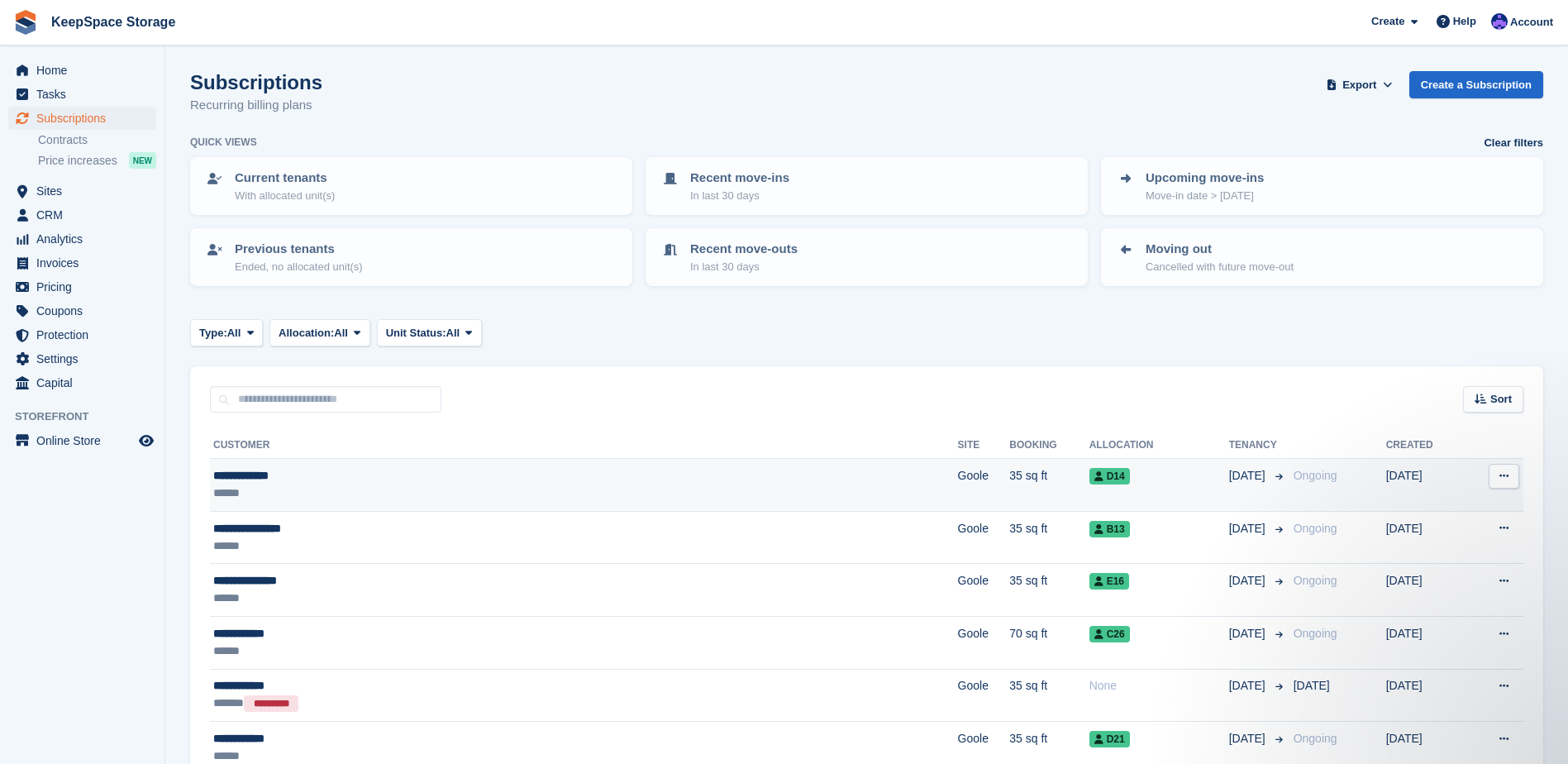
click at [375, 486] on div "******" at bounding box center [435, 492] width 442 height 18
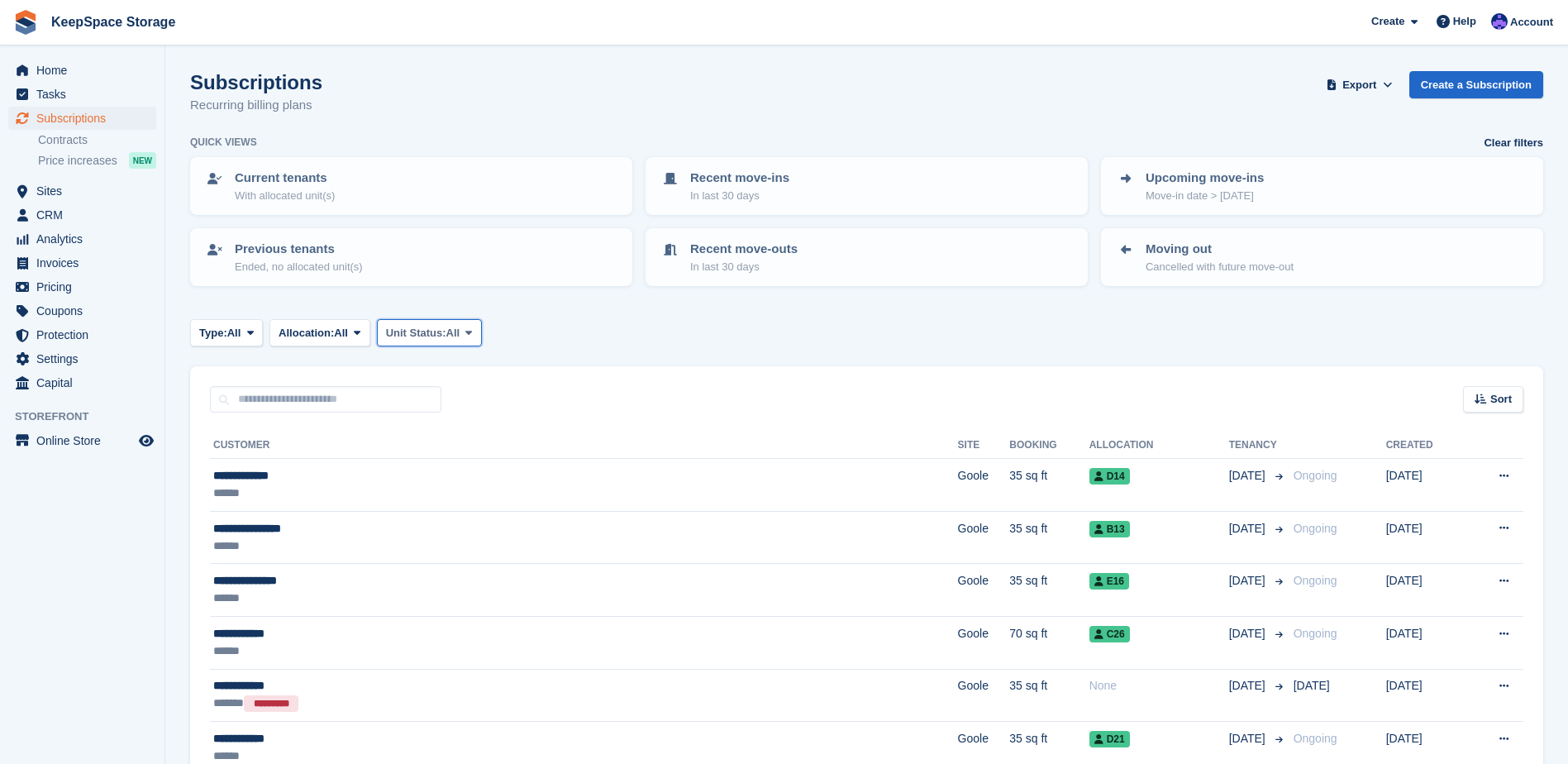
click at [407, 345] on button "Unit Status: All" at bounding box center [429, 332] width 105 height 27
click at [458, 426] on link "Overlocked" at bounding box center [456, 432] width 144 height 30
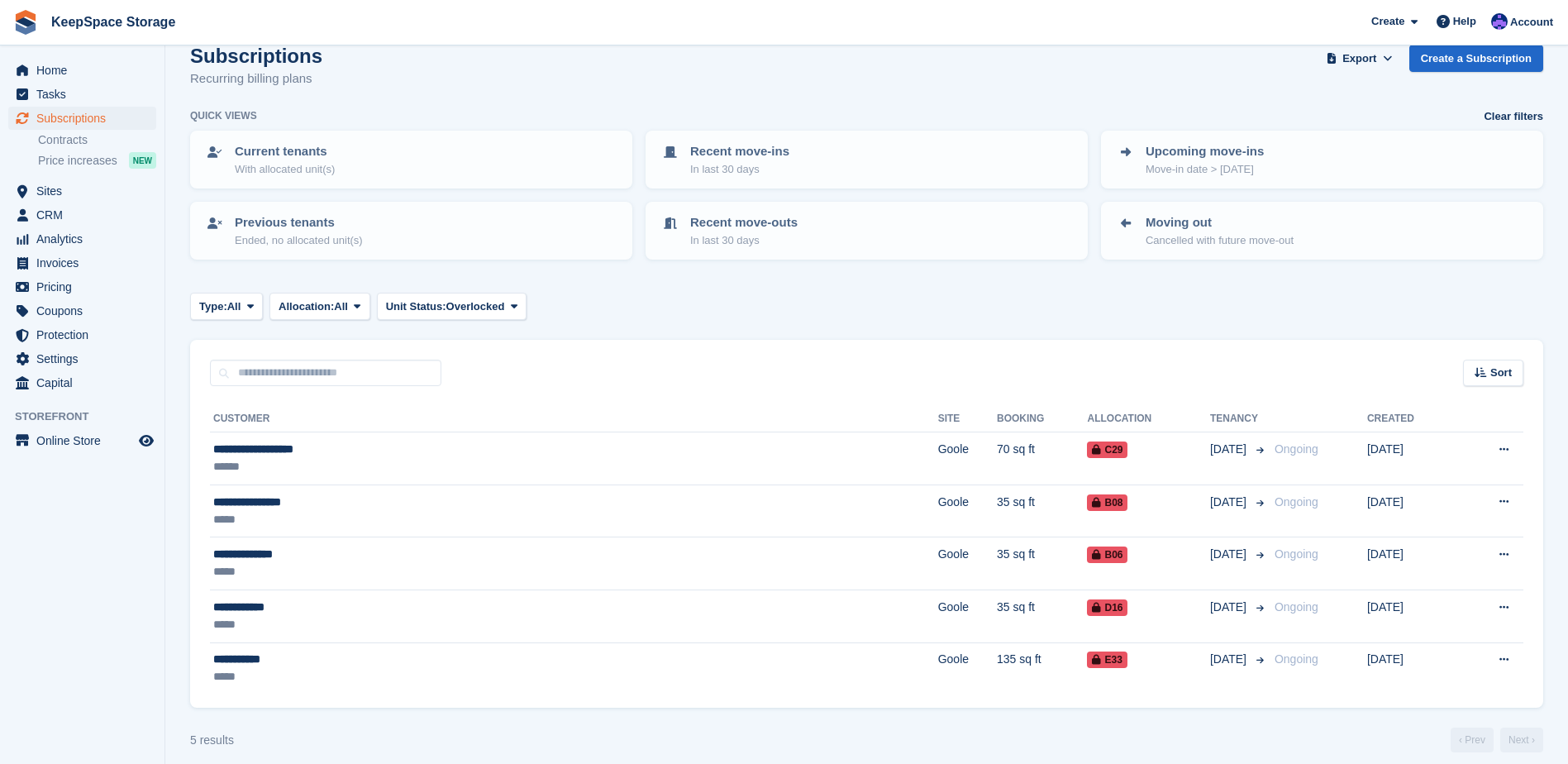
scroll to position [39, 0]
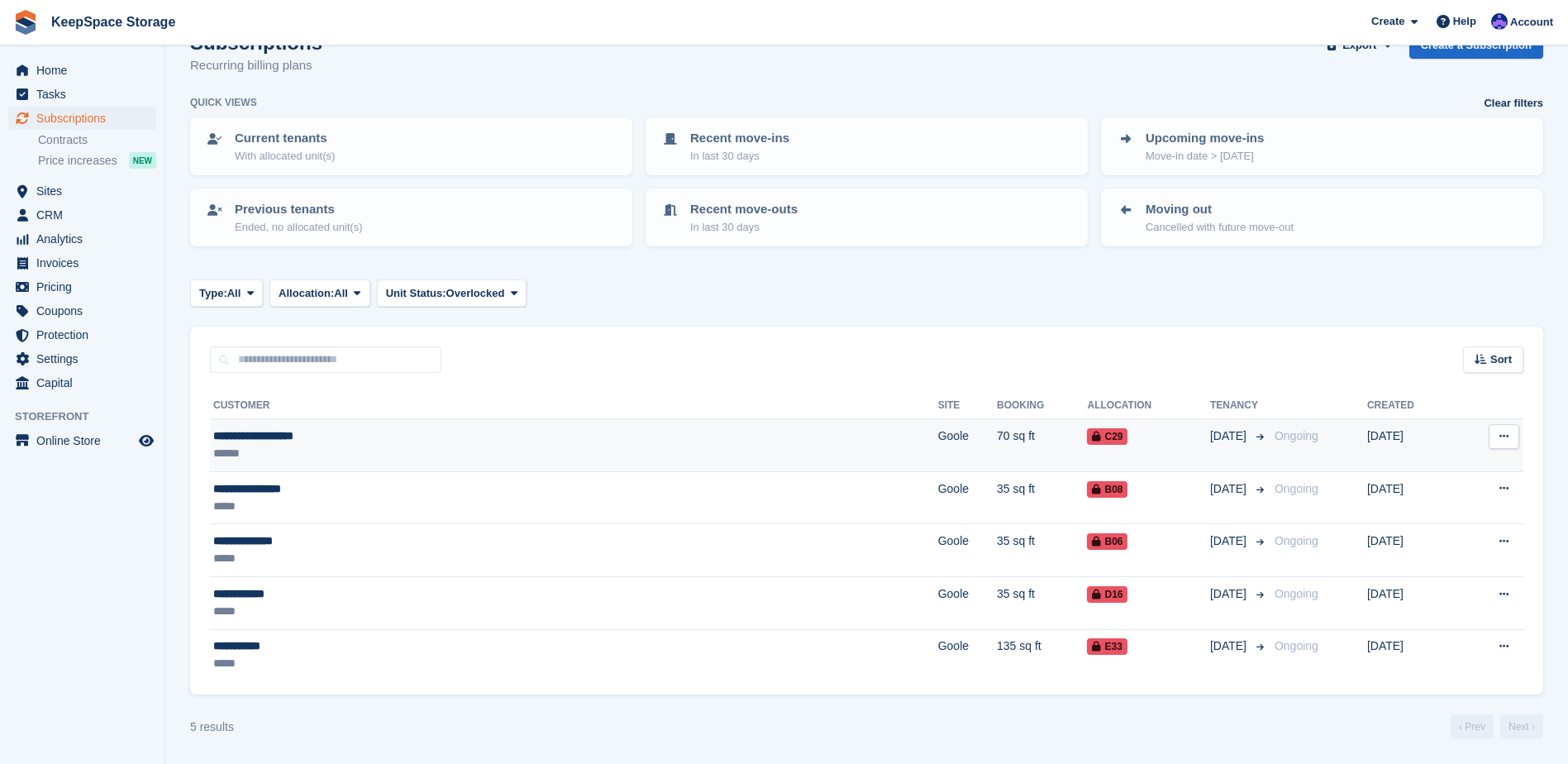
click at [451, 433] on div "**********" at bounding box center [402, 435] width 377 height 18
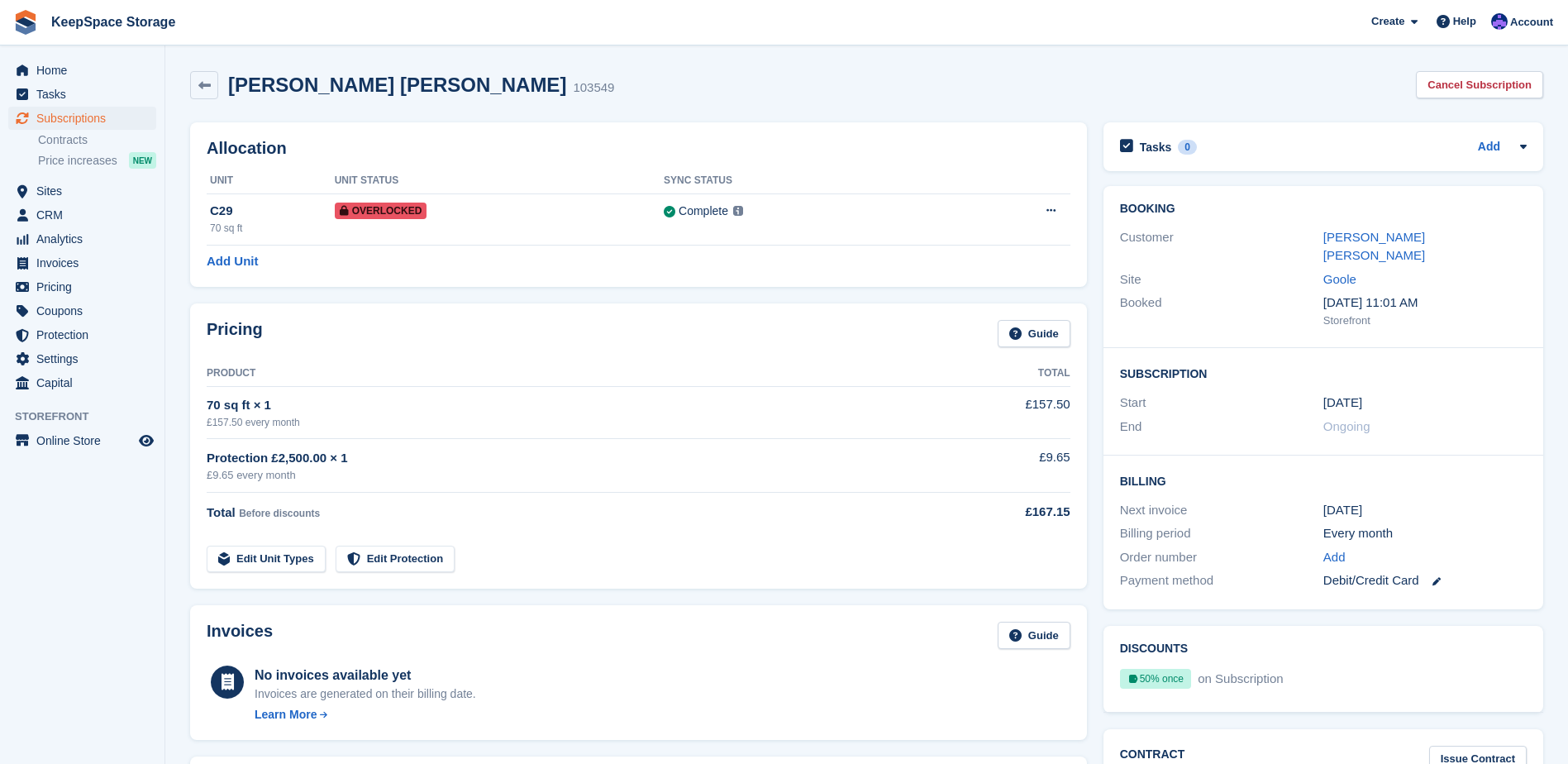
click at [1407, 247] on div "Customer [PERSON_NAME] [PERSON_NAME]" at bounding box center [1324, 246] width 407 height 42
click at [1407, 243] on link "[PERSON_NAME] [PERSON_NAME]" at bounding box center [1374, 245] width 102 height 33
